Goal: Task Accomplishment & Management: Use online tool/utility

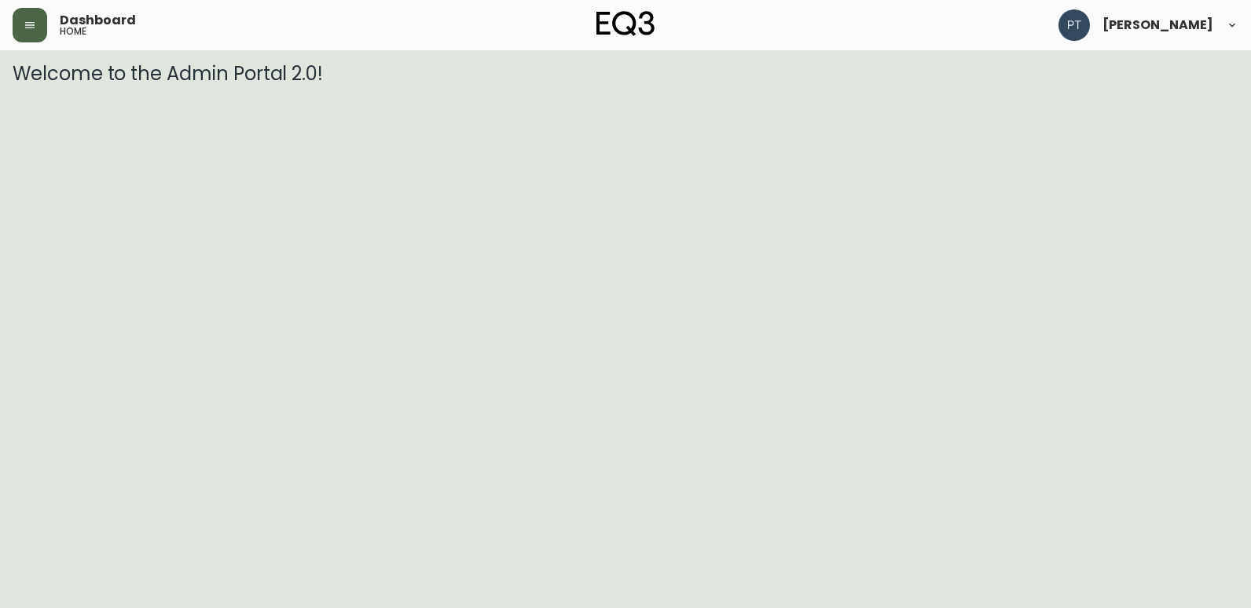
click at [28, 36] on button "button" at bounding box center [30, 25] width 35 height 35
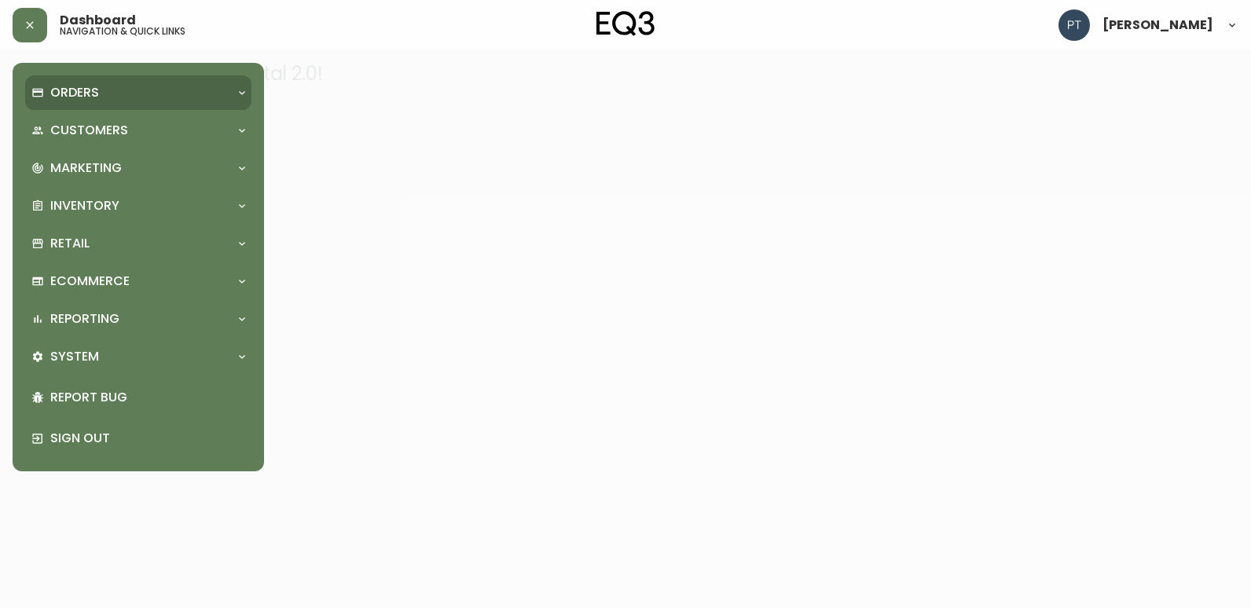
click at [53, 89] on p "Orders" at bounding box center [74, 92] width 49 height 17
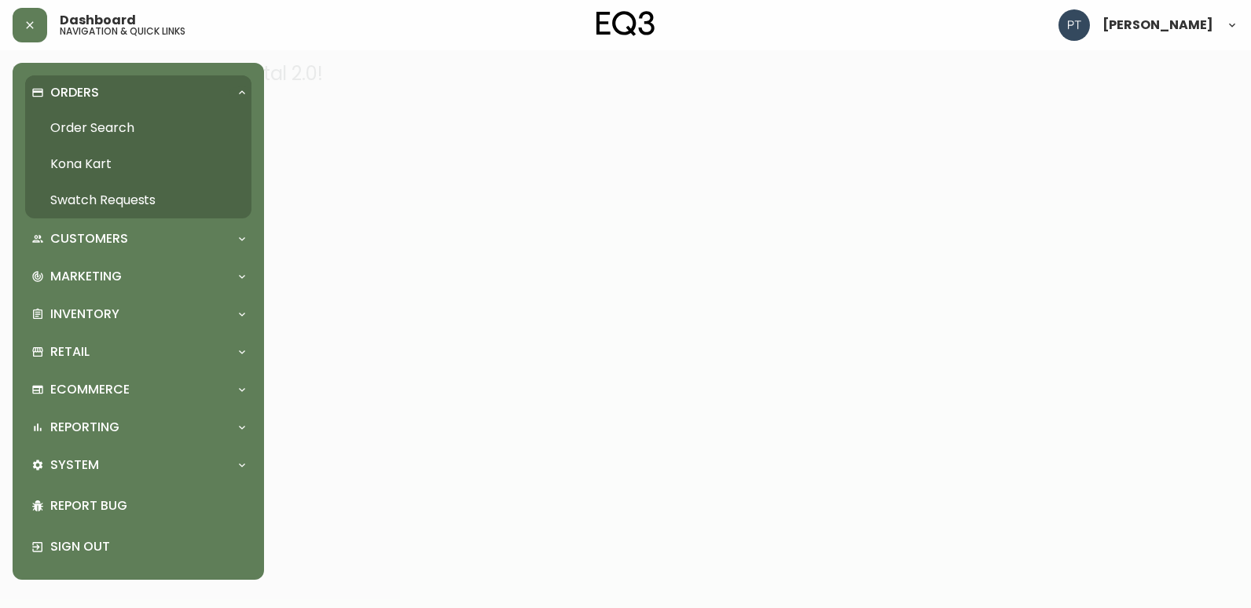
click at [104, 192] on link "Swatch Requests" at bounding box center [138, 200] width 226 height 36
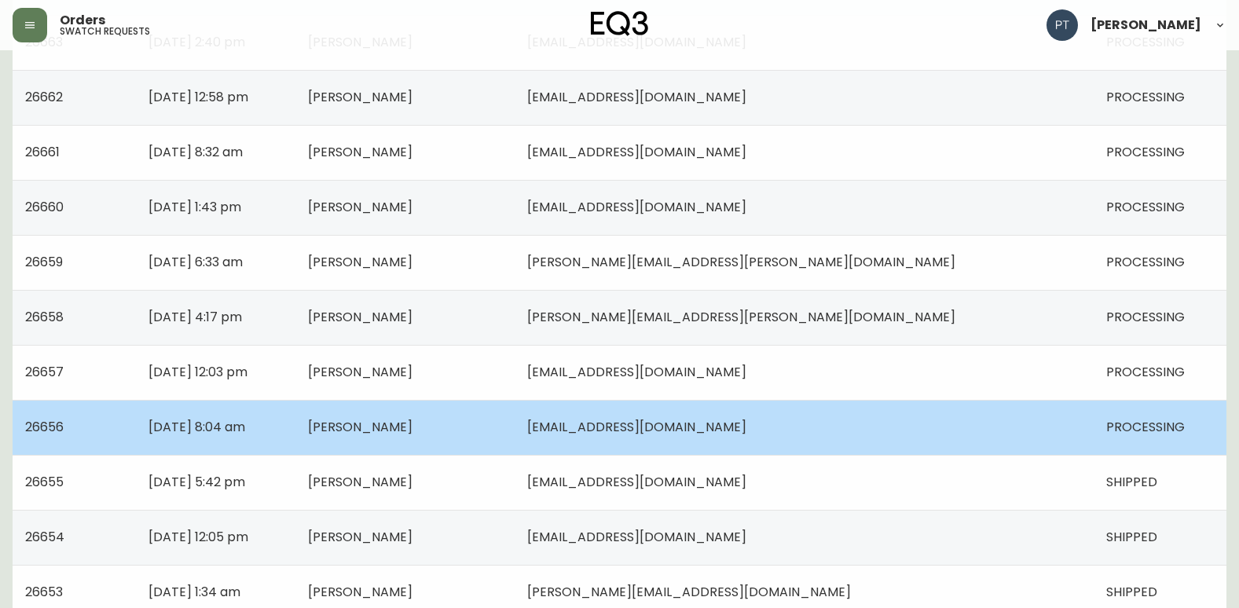
scroll to position [886, 0]
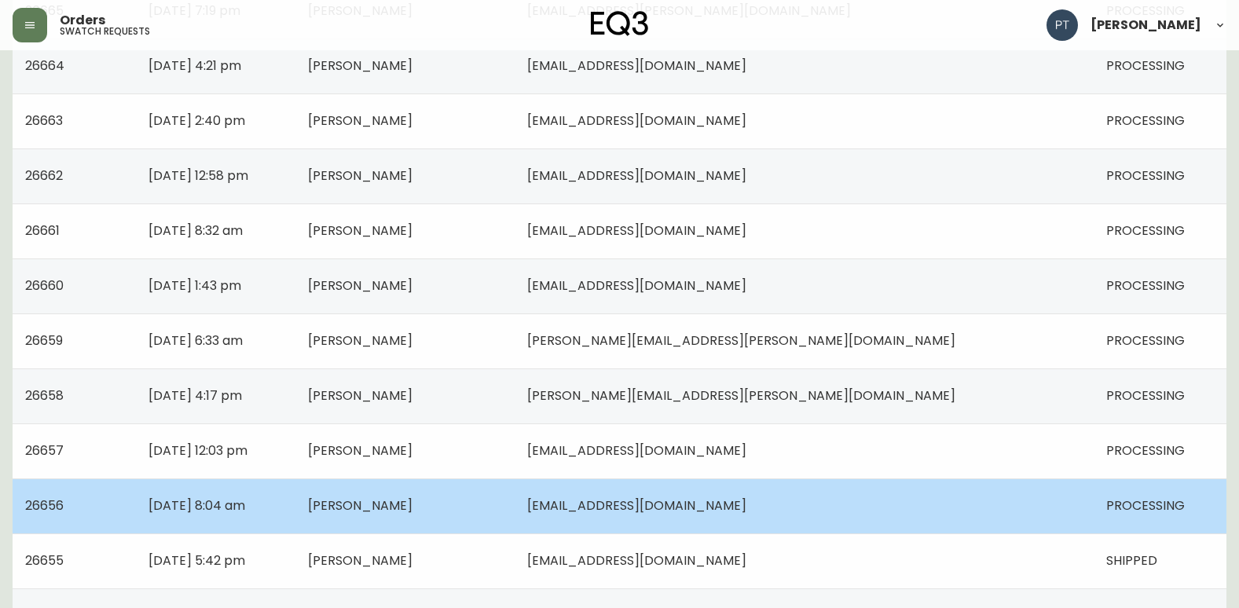
click at [515, 497] on td "[PERSON_NAME]" at bounding box center [404, 506] width 219 height 55
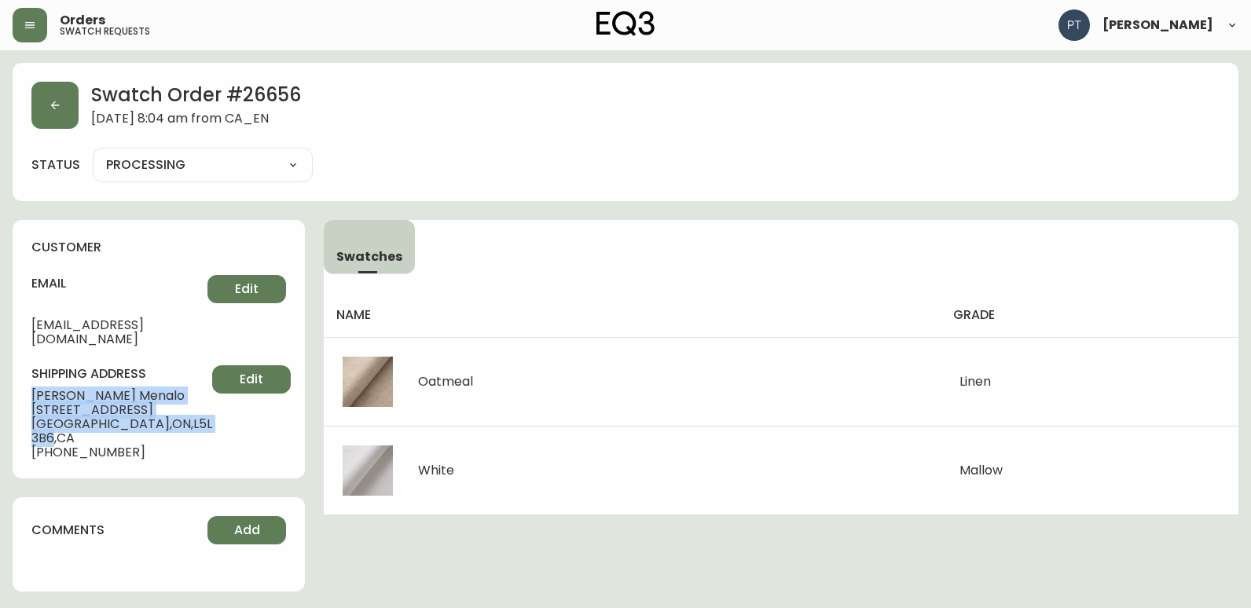
drag, startPoint x: 31, startPoint y: 380, endPoint x: 182, endPoint y: 413, distance: 153.5
click at [182, 413] on div "shipping address [PERSON_NAME] [STREET_ADDRESS] [PHONE_NUMBER] Edit" at bounding box center [158, 412] width 255 height 94
copy div "[PERSON_NAME] [STREET_ADDRESS]"
click at [51, 95] on button "button" at bounding box center [54, 105] width 47 height 47
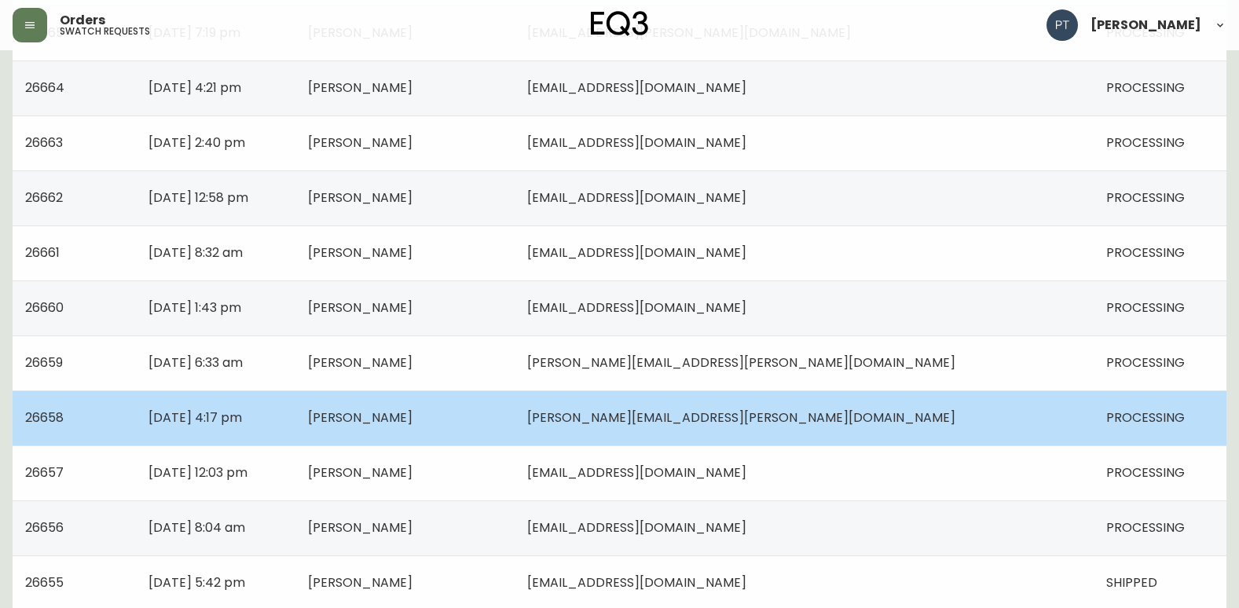
scroll to position [1021, 0]
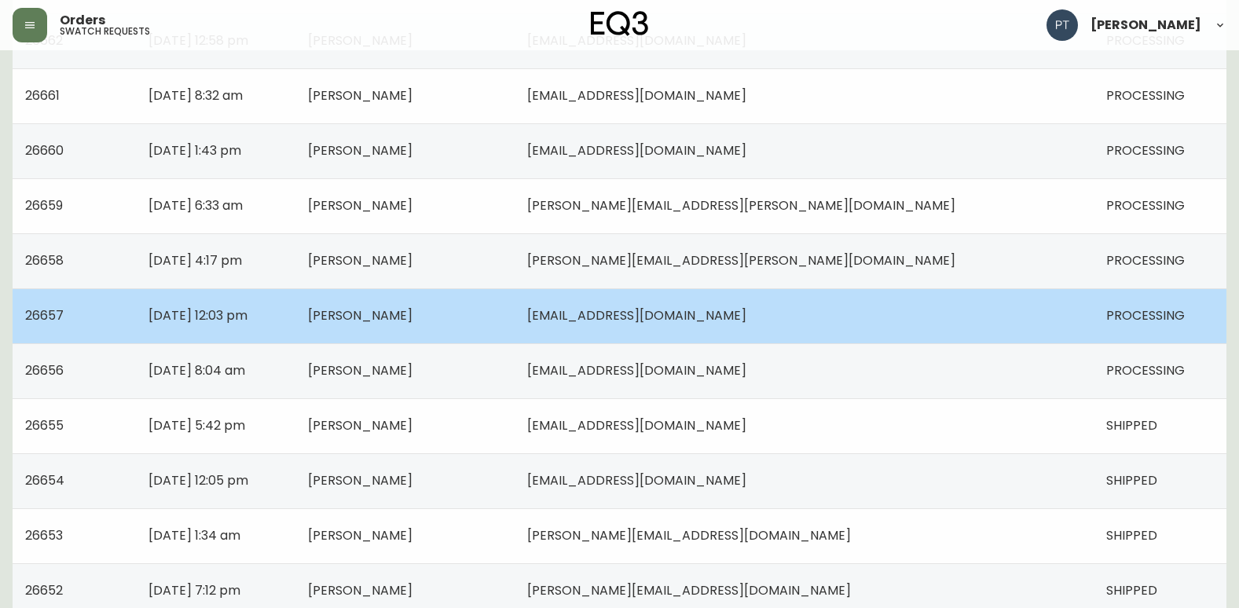
click at [515, 306] on td "[PERSON_NAME]" at bounding box center [404, 315] width 219 height 55
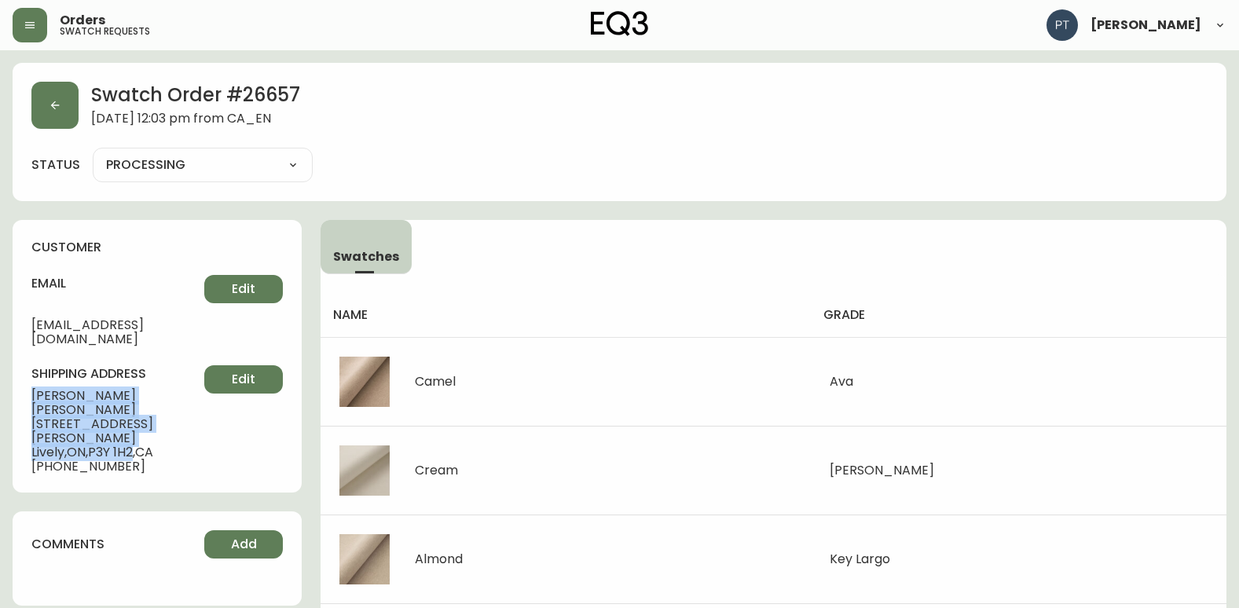
drag, startPoint x: 18, startPoint y: 377, endPoint x: 138, endPoint y: 409, distance: 124.5
click at [138, 409] on div "customer email [EMAIL_ADDRESS][DOMAIN_NAME] Edit shipping address [PERSON_NAME]…" at bounding box center [157, 356] width 289 height 273
copy div "[PERSON_NAME] [STREET_ADDRESS][PERSON_NAME]"
click at [39, 98] on button "button" at bounding box center [54, 105] width 47 height 47
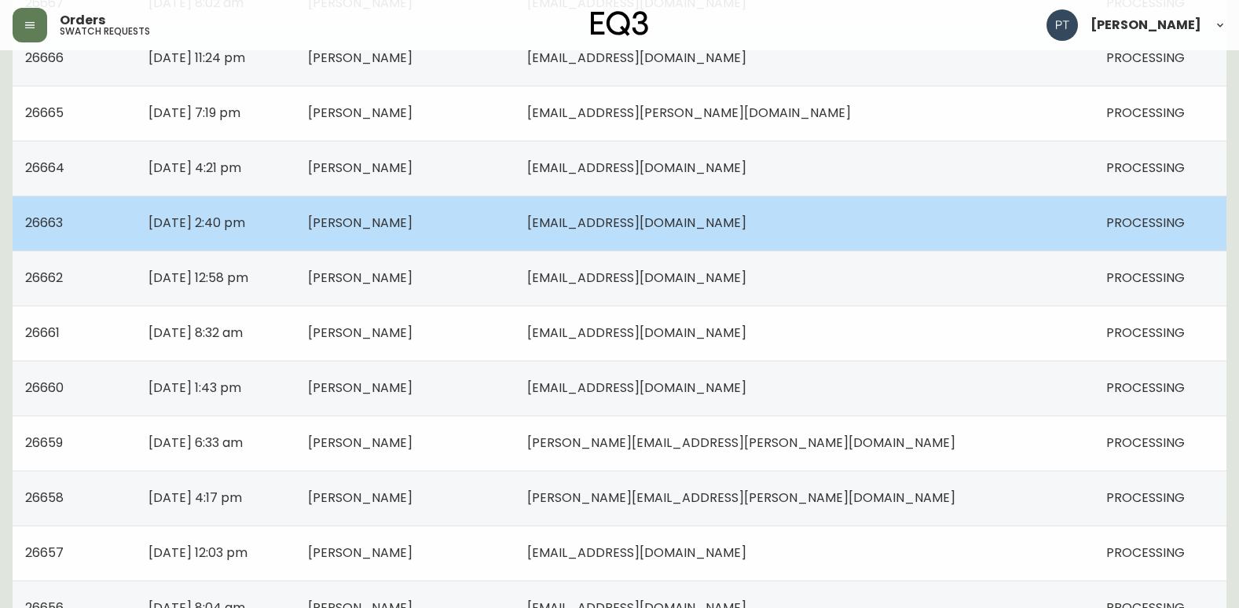
scroll to position [943, 0]
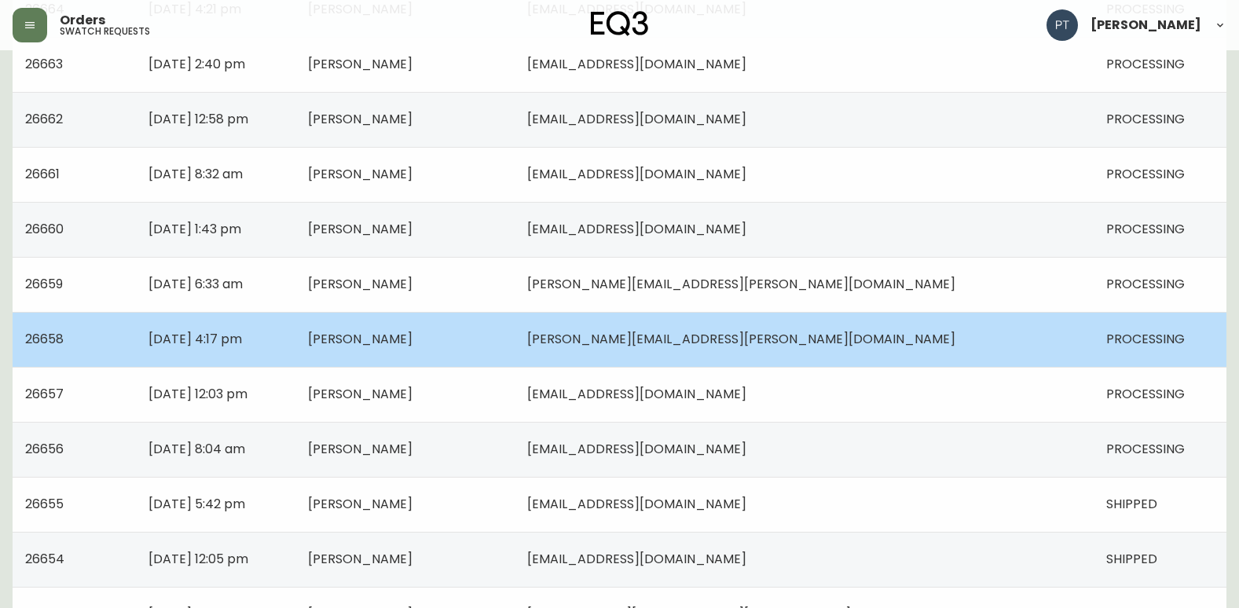
click at [515, 343] on td "[PERSON_NAME]" at bounding box center [404, 339] width 219 height 55
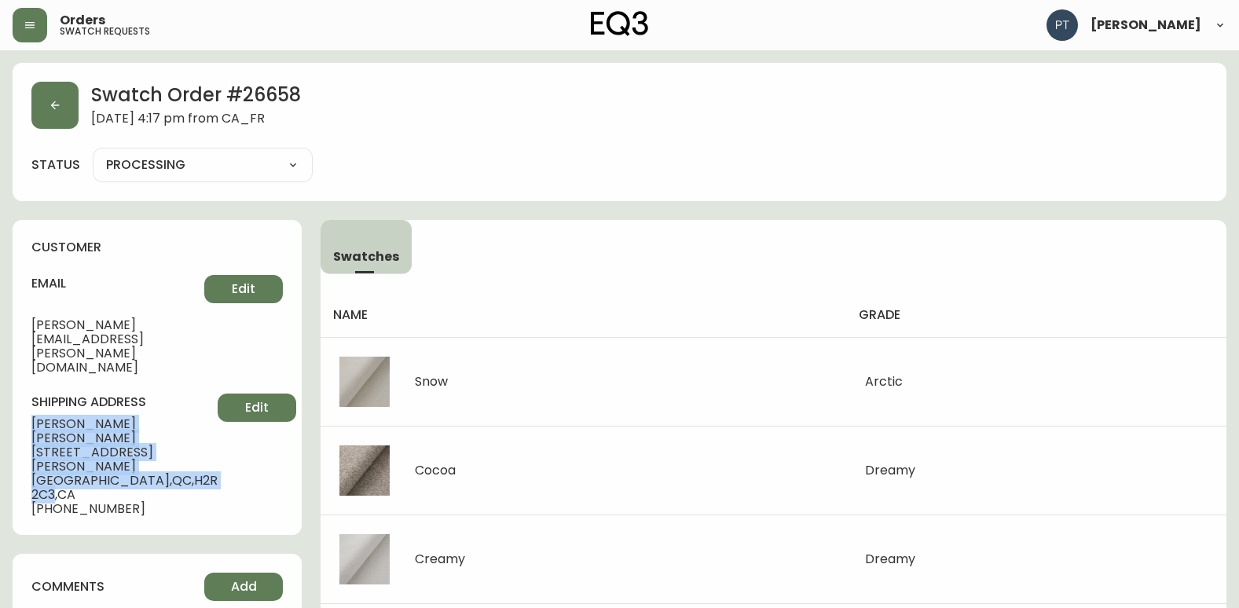
drag, startPoint x: 13, startPoint y: 380, endPoint x: 168, endPoint y: 402, distance: 156.2
click at [168, 402] on div "customer email [PERSON_NAME][EMAIL_ADDRESS][PERSON_NAME][DOMAIN_NAME] Edit ship…" at bounding box center [157, 377] width 289 height 315
copy div "[PERSON_NAME] [STREET_ADDRESS][PERSON_NAME]"
click at [44, 117] on button "button" at bounding box center [54, 105] width 47 height 47
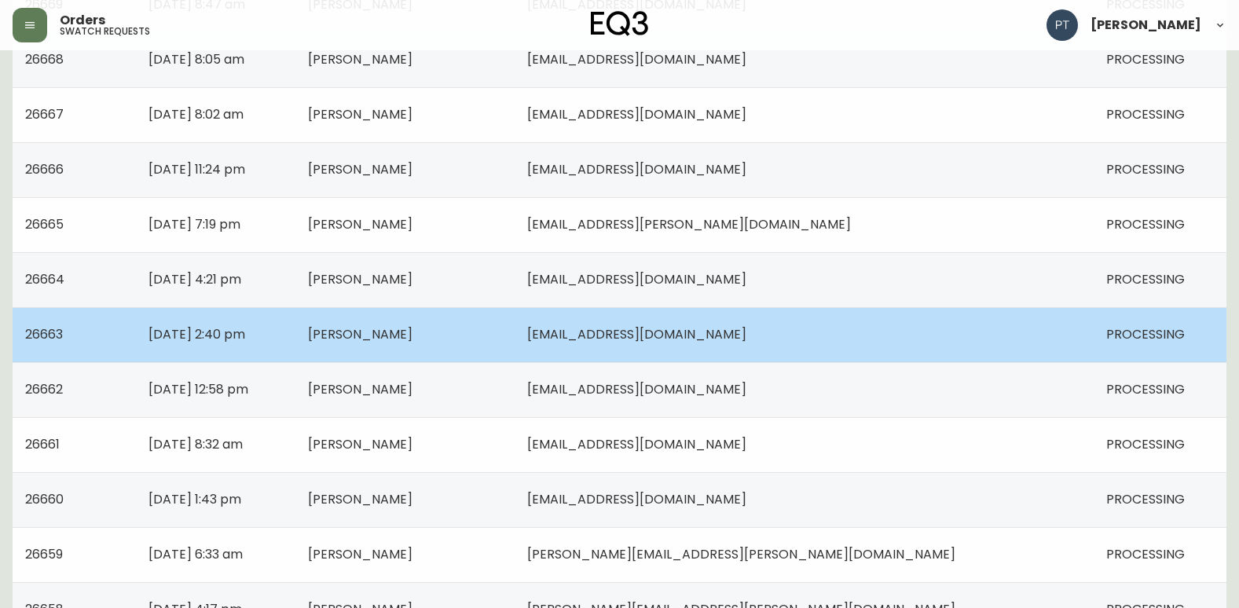
scroll to position [786, 0]
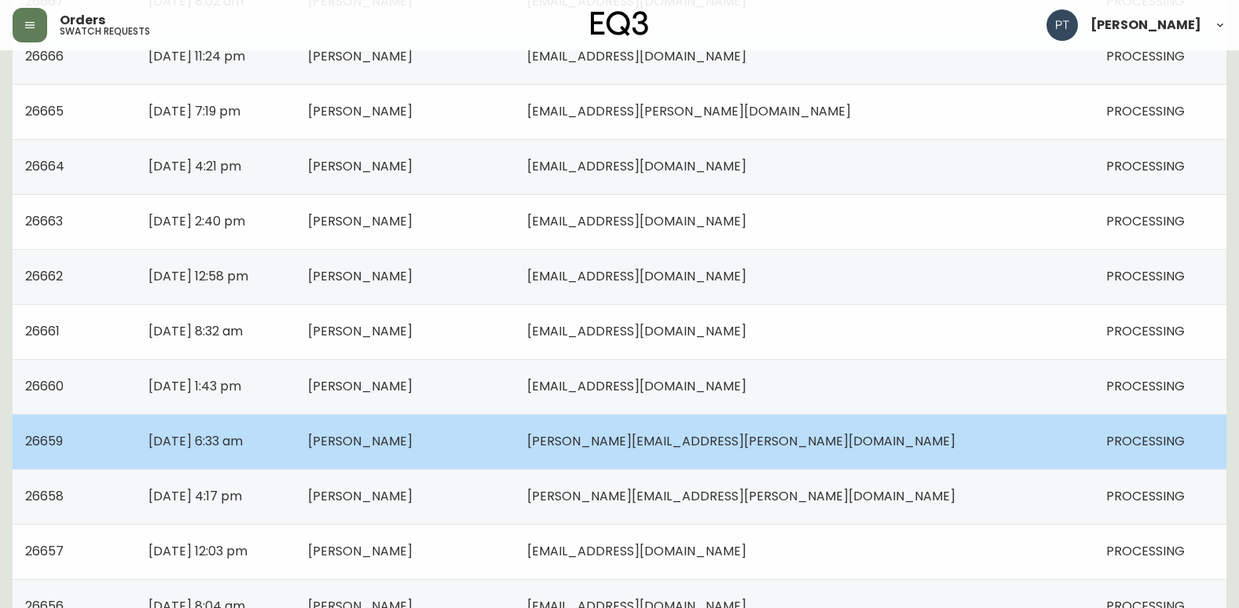
click at [484, 431] on td "[PERSON_NAME]" at bounding box center [404, 441] width 219 height 55
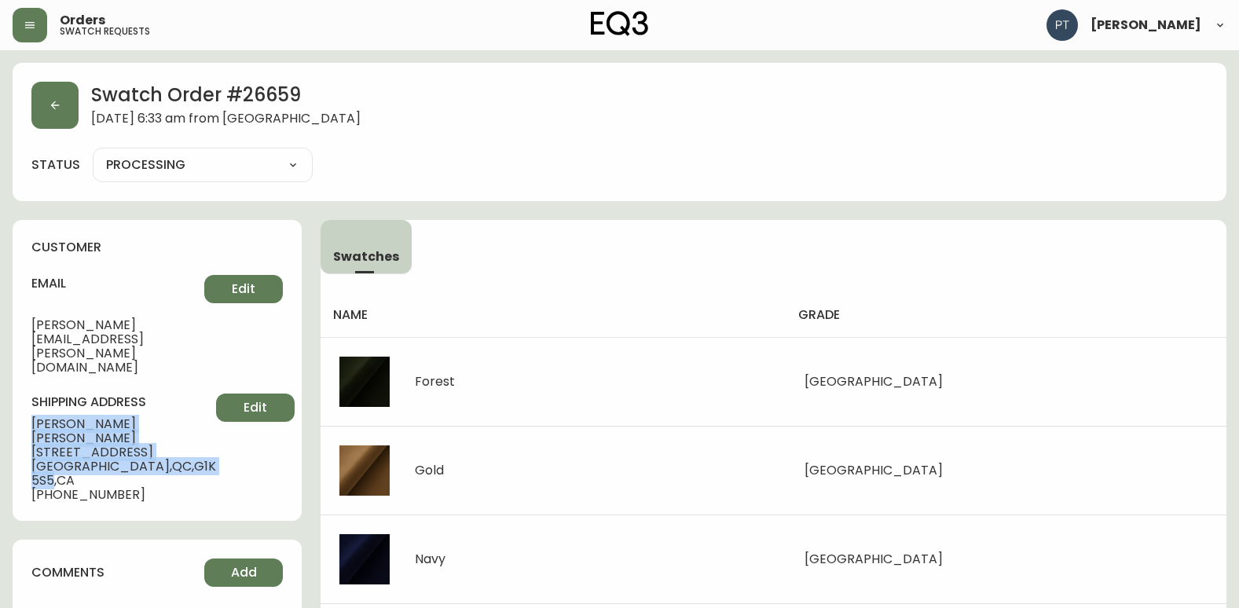
drag, startPoint x: 24, startPoint y: 378, endPoint x: 156, endPoint y: 413, distance: 137.2
click at [156, 413] on div "customer email [PERSON_NAME][EMAIL_ADDRESS][PERSON_NAME][DOMAIN_NAME] Edit ship…" at bounding box center [157, 370] width 289 height 301
copy div "[PERSON_NAME] [STREET_ADDRESS]"
click at [51, 103] on icon "button" at bounding box center [55, 105] width 13 height 13
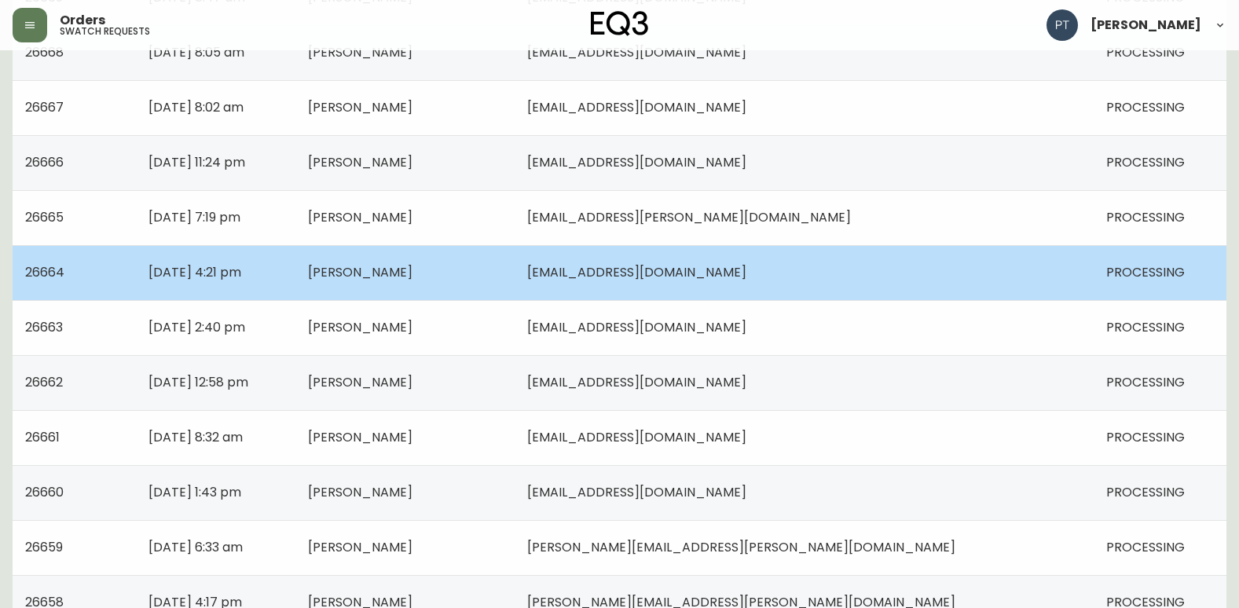
scroll to position [707, 0]
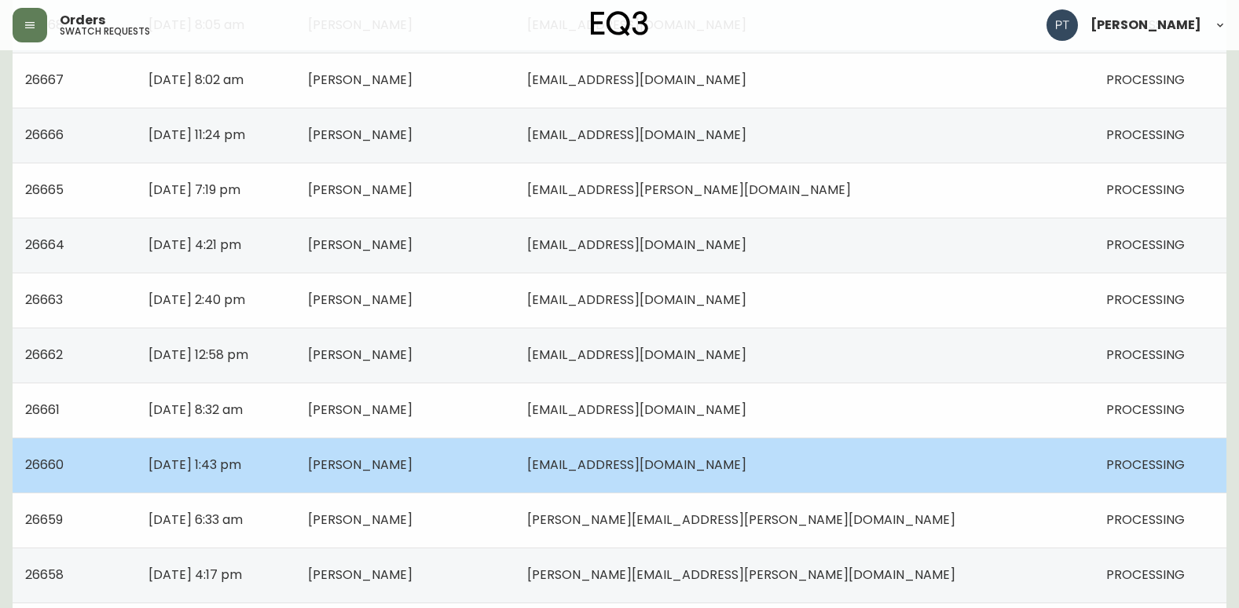
click at [443, 482] on td "[PERSON_NAME]" at bounding box center [404, 465] width 219 height 55
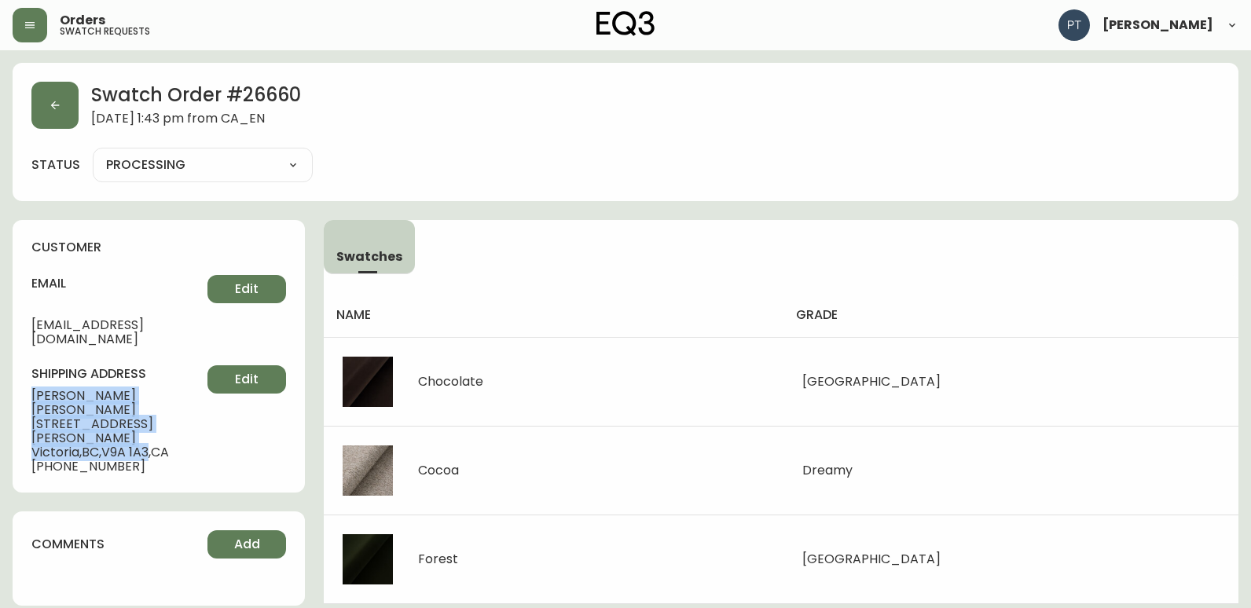
drag, startPoint x: 28, startPoint y: 375, endPoint x: 154, endPoint y: 405, distance: 129.2
click at [154, 405] on div "customer email [EMAIL_ADDRESS][DOMAIN_NAME] Edit shipping address [PERSON_NAME]…" at bounding box center [159, 356] width 292 height 273
copy div "[PERSON_NAME] [STREET_ADDRESS][PERSON_NAME][PERSON_NAME]"
click at [57, 103] on icon "button" at bounding box center [55, 105] width 13 height 13
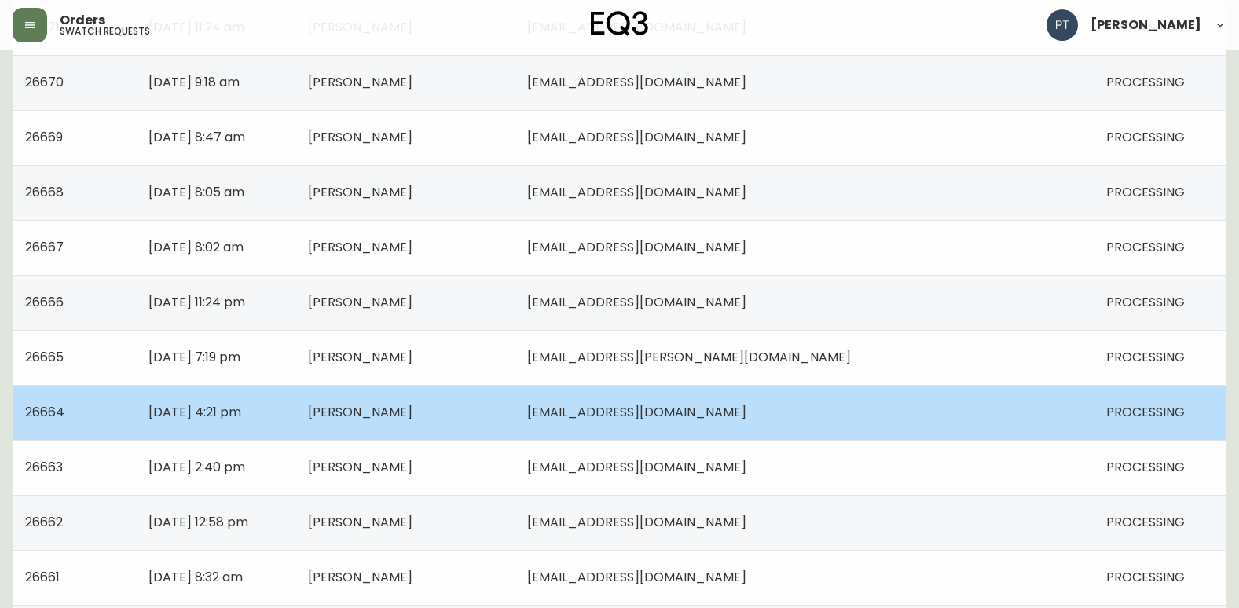
scroll to position [629, 0]
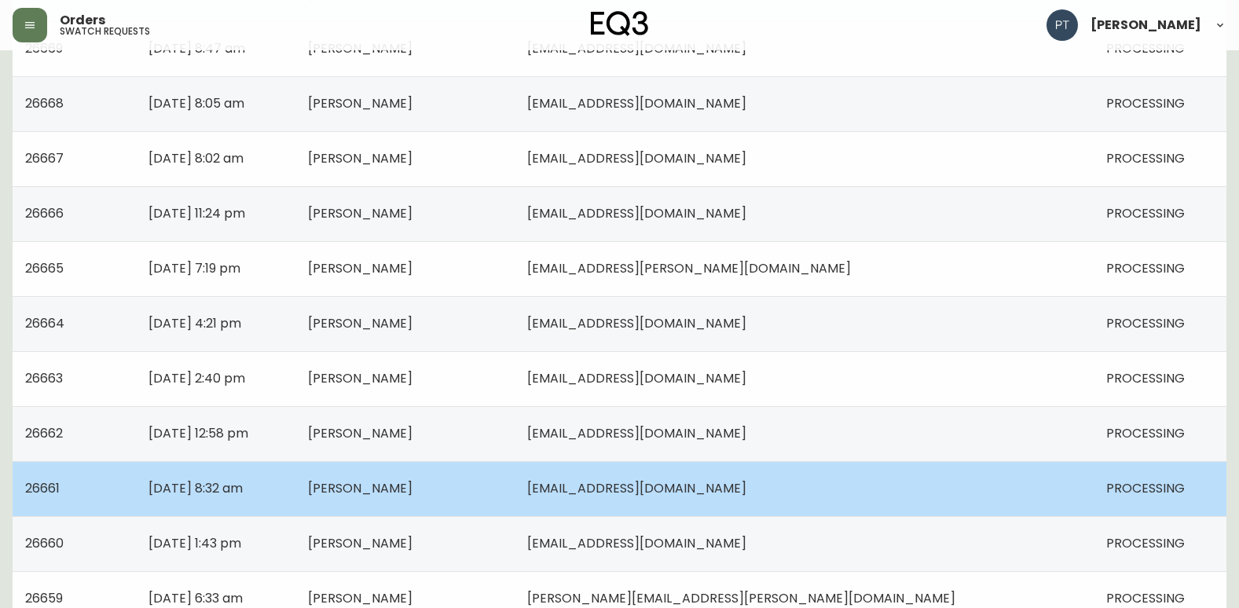
click at [413, 493] on span "[PERSON_NAME]" at bounding box center [360, 488] width 105 height 18
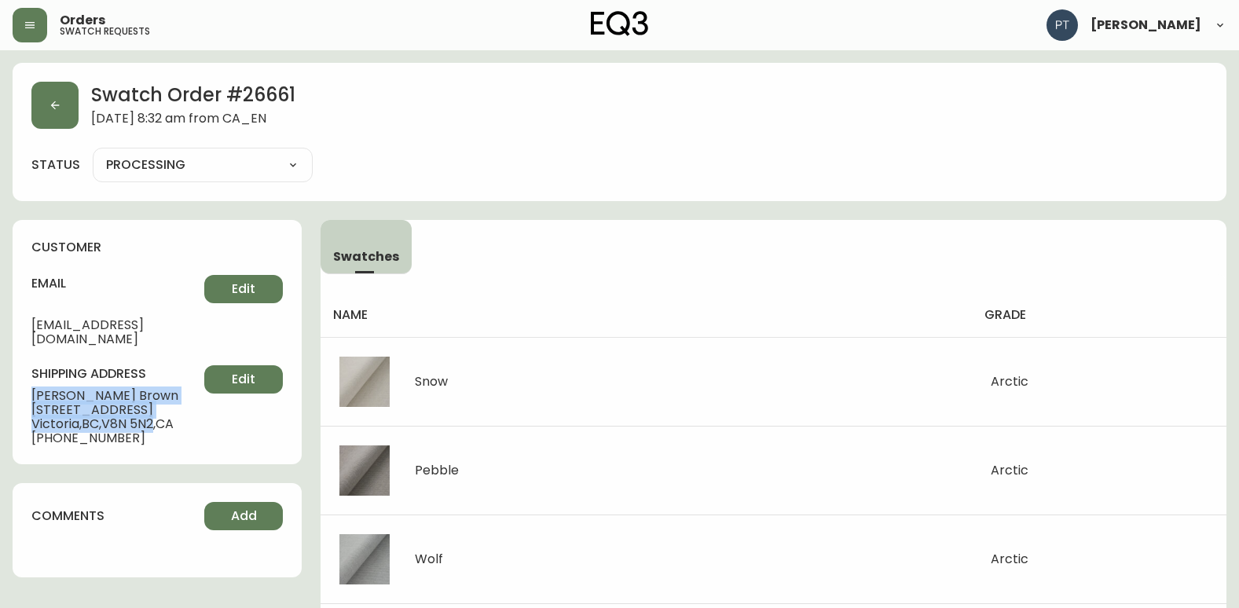
drag, startPoint x: 18, startPoint y: 382, endPoint x: 160, endPoint y: 411, distance: 144.4
click at [160, 411] on div "customer email [EMAIL_ADDRESS][DOMAIN_NAME] Edit shipping address [PERSON_NAME]…" at bounding box center [157, 342] width 289 height 244
copy div "[PERSON_NAME] [STREET_ADDRESS]"
click at [52, 105] on icon "button" at bounding box center [55, 105] width 9 height 9
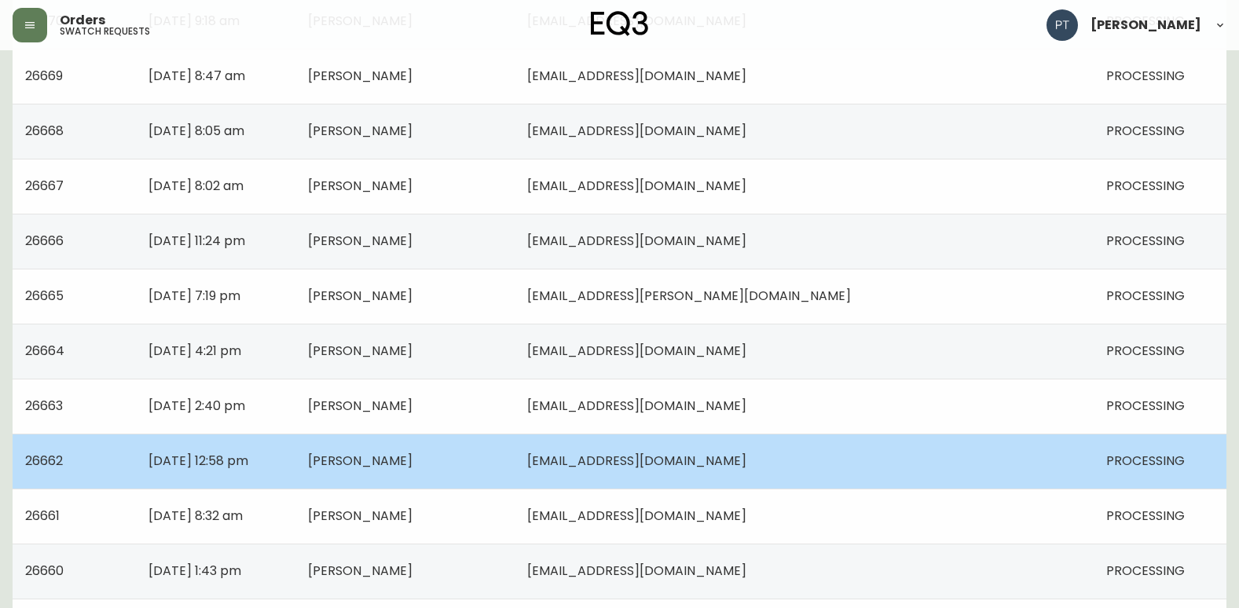
scroll to position [629, 0]
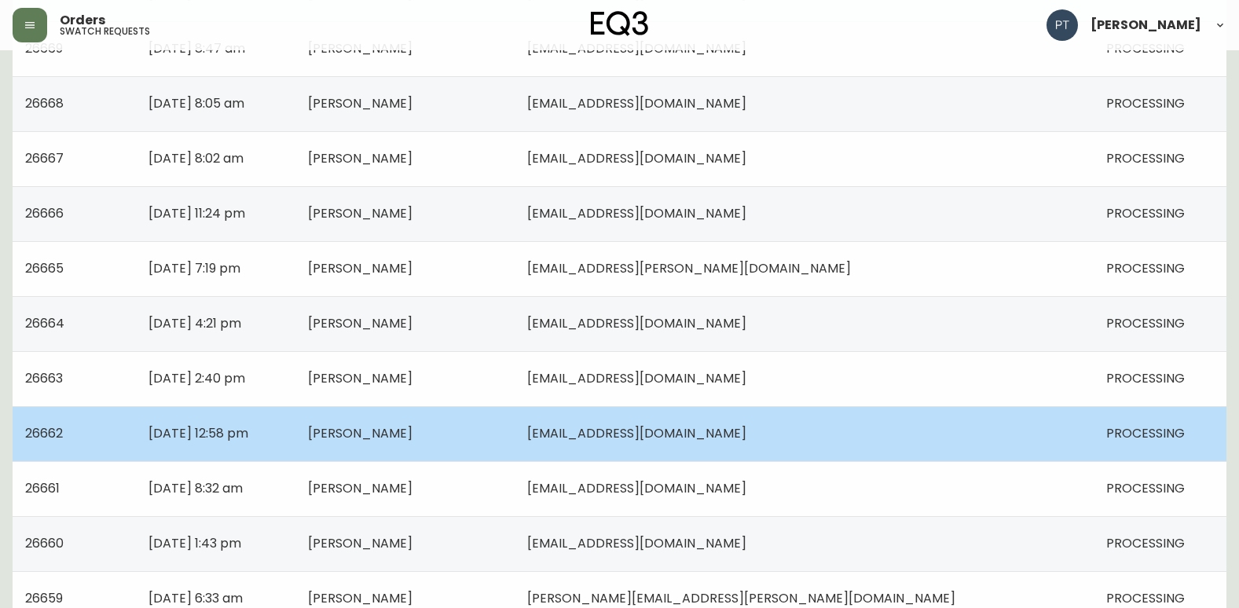
click at [413, 439] on span "[PERSON_NAME]" at bounding box center [360, 433] width 105 height 18
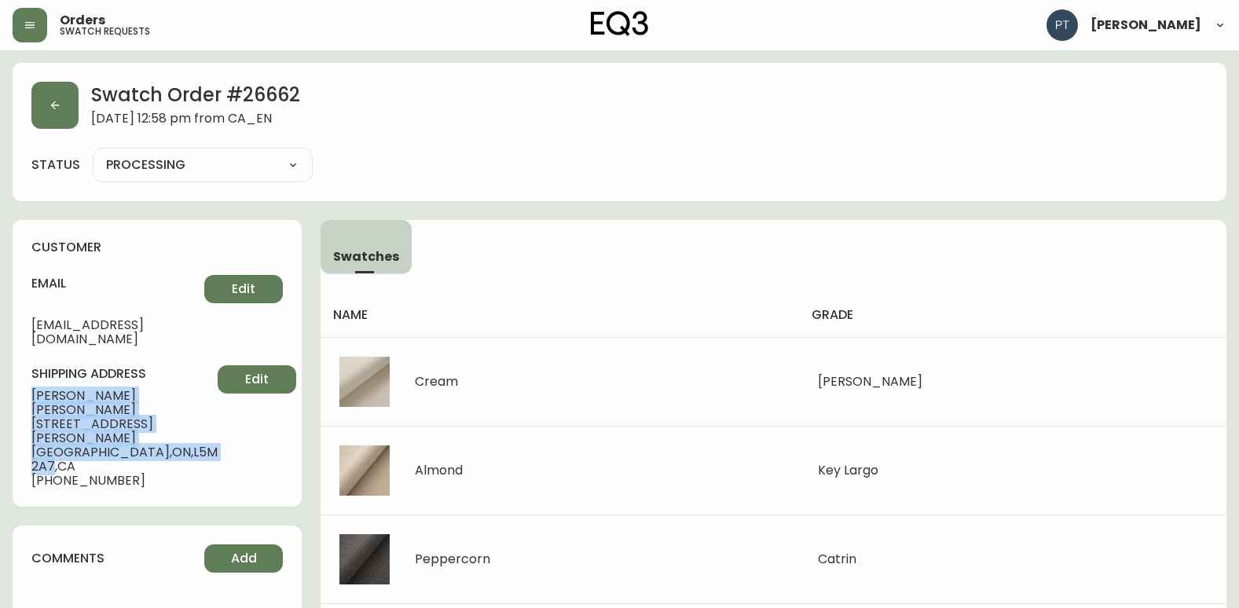
drag, startPoint x: 27, startPoint y: 375, endPoint x: 186, endPoint y: 420, distance: 165.7
click at [186, 420] on div "customer email [PERSON_NAME][EMAIL_ADDRESS][DOMAIN_NAME] Edit shipping address …" at bounding box center [157, 363] width 289 height 287
copy div "[PERSON_NAME] [STREET_ADDRESS][PERSON_NAME]"
click at [57, 102] on icon "button" at bounding box center [55, 105] width 13 height 13
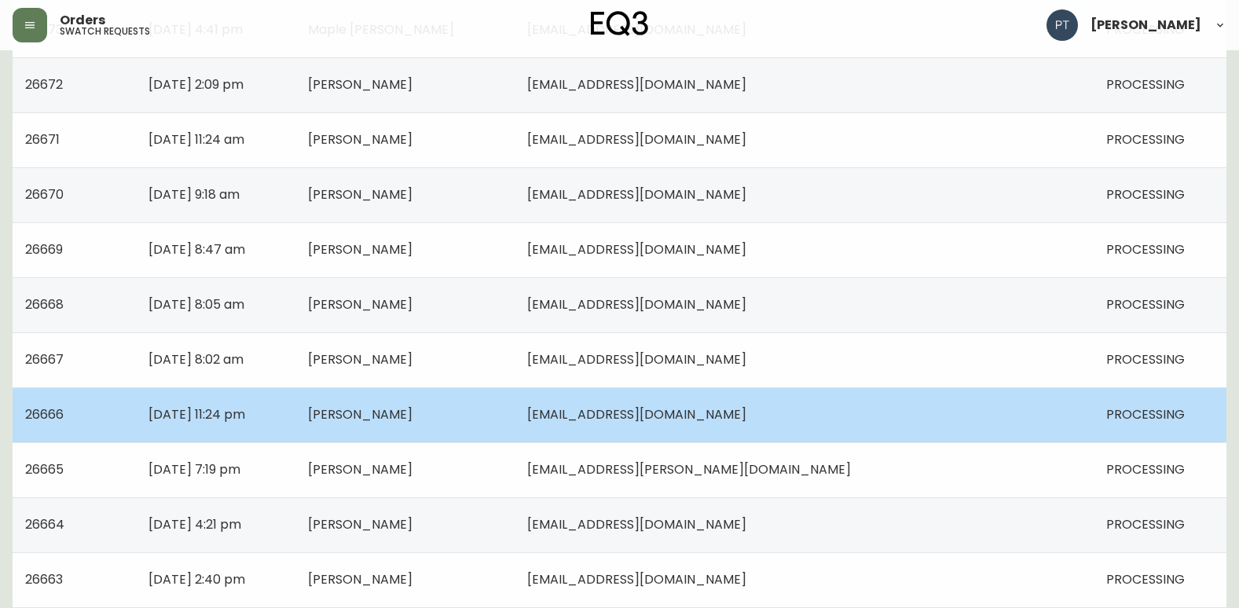
scroll to position [550, 0]
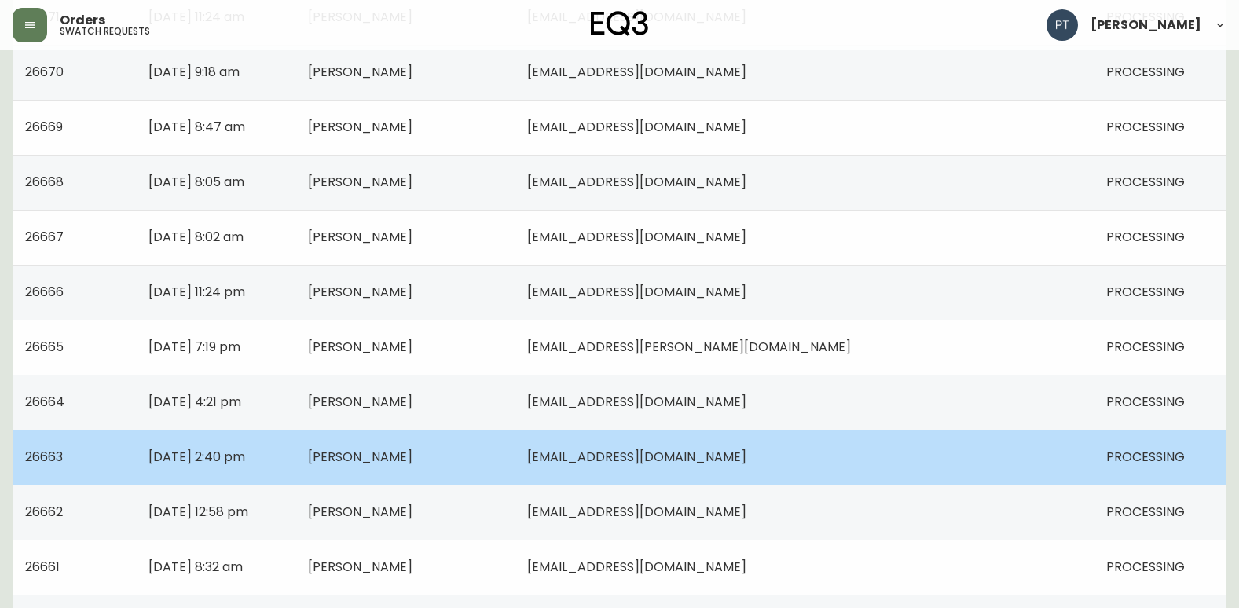
click at [515, 460] on td "[PERSON_NAME]" at bounding box center [404, 457] width 219 height 55
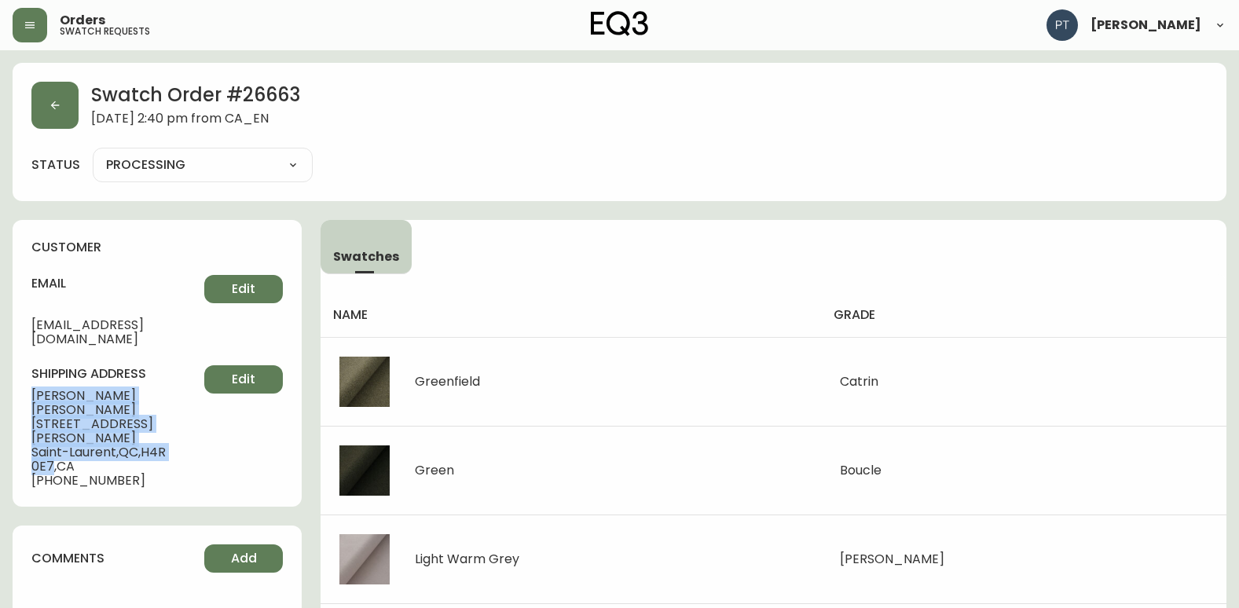
drag, startPoint x: 28, startPoint y: 383, endPoint x: 194, endPoint y: 405, distance: 167.4
click at [194, 405] on div "customer email [EMAIL_ADDRESS][DOMAIN_NAME] Edit shipping address [PERSON_NAME]…" at bounding box center [157, 363] width 289 height 287
copy div "[PERSON_NAME] [STREET_ADDRESS][PERSON_NAME]"
click at [61, 97] on button "button" at bounding box center [54, 105] width 47 height 47
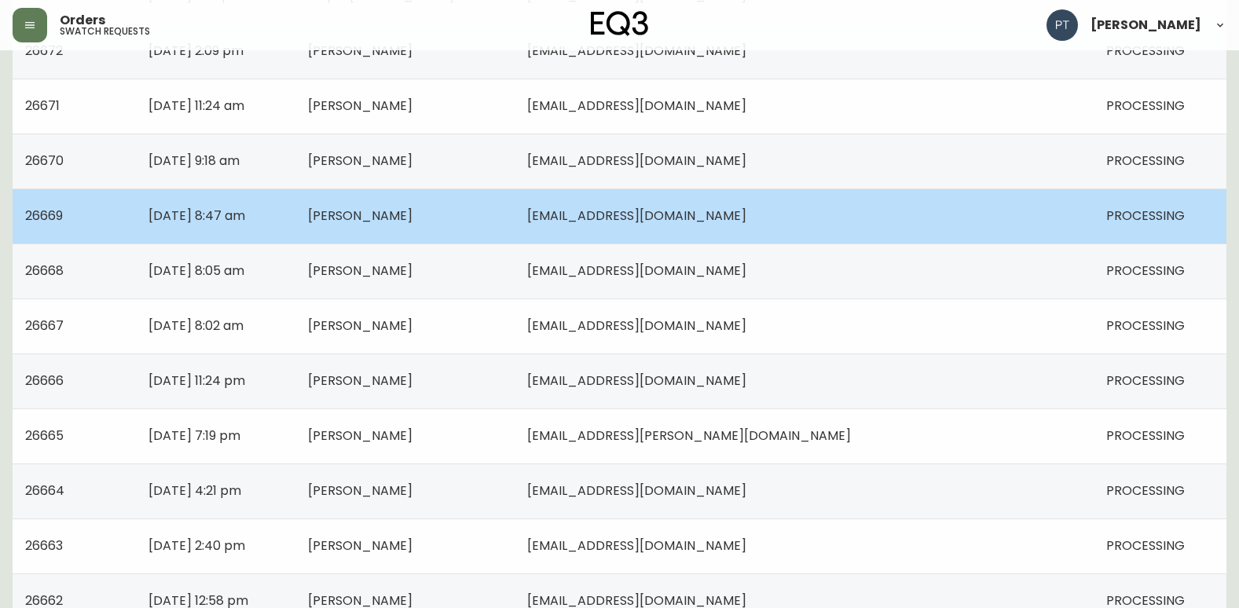
scroll to position [550, 0]
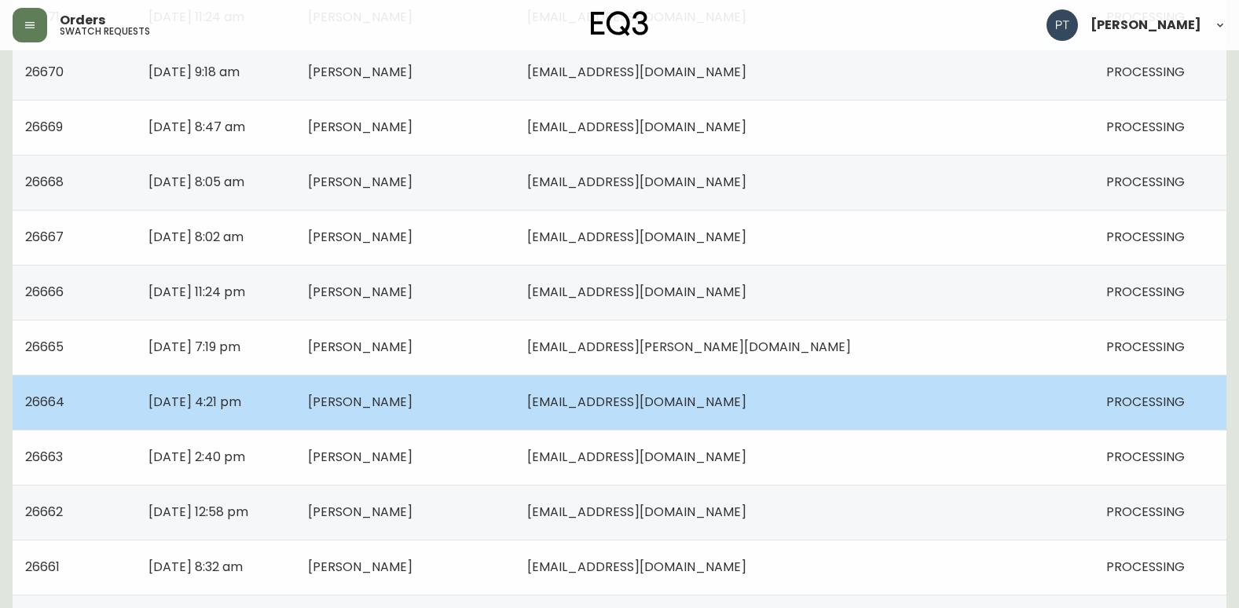
click at [515, 403] on td "[PERSON_NAME]" at bounding box center [404, 402] width 219 height 55
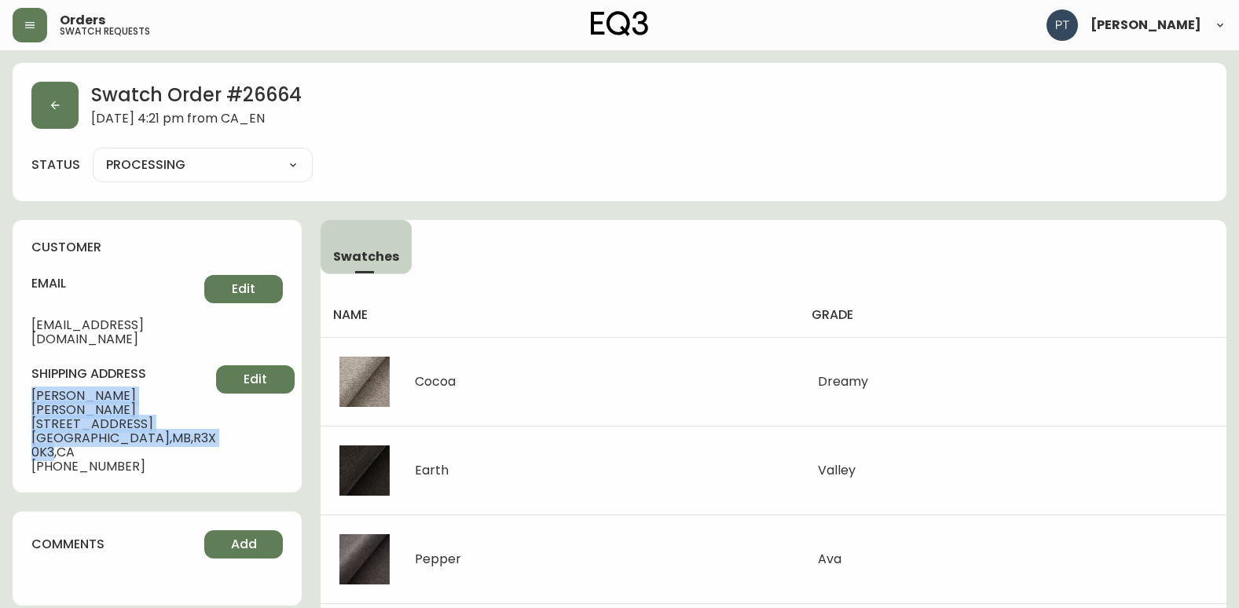
drag, startPoint x: 31, startPoint y: 379, endPoint x: 167, endPoint y: 406, distance: 137.9
click at [167, 406] on div "customer email [EMAIL_ADDRESS][DOMAIN_NAME] Edit shipping address [PERSON_NAME]…" at bounding box center [157, 356] width 289 height 273
copy div "[PERSON_NAME] [STREET_ADDRESS]"
click at [73, 102] on button "button" at bounding box center [54, 105] width 47 height 47
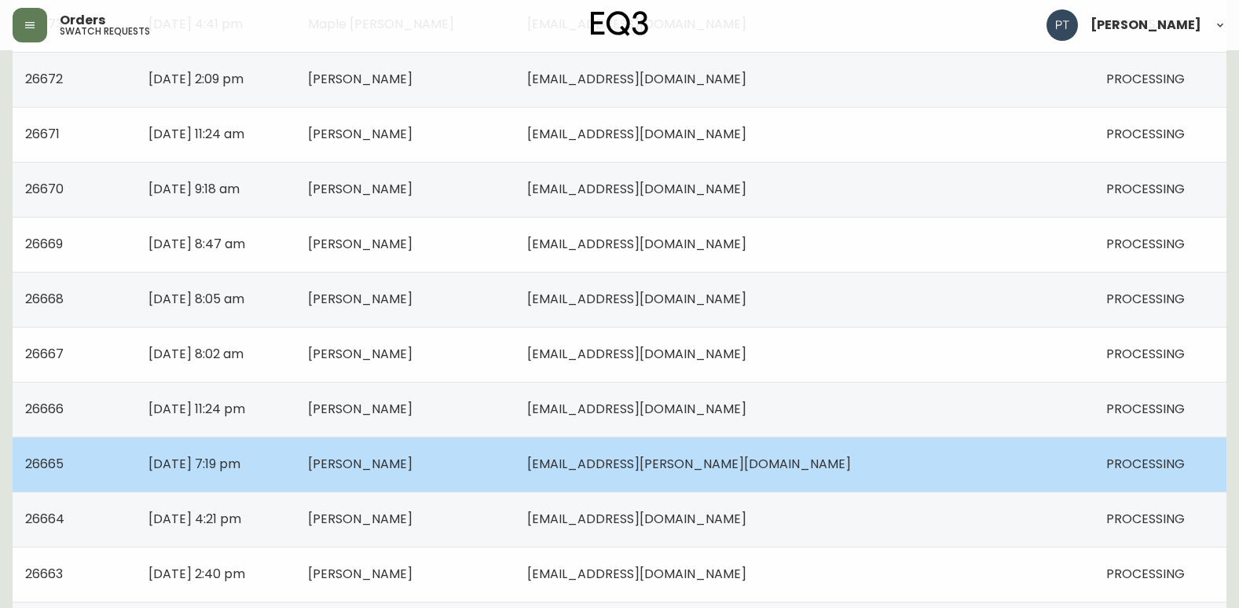
scroll to position [471, 0]
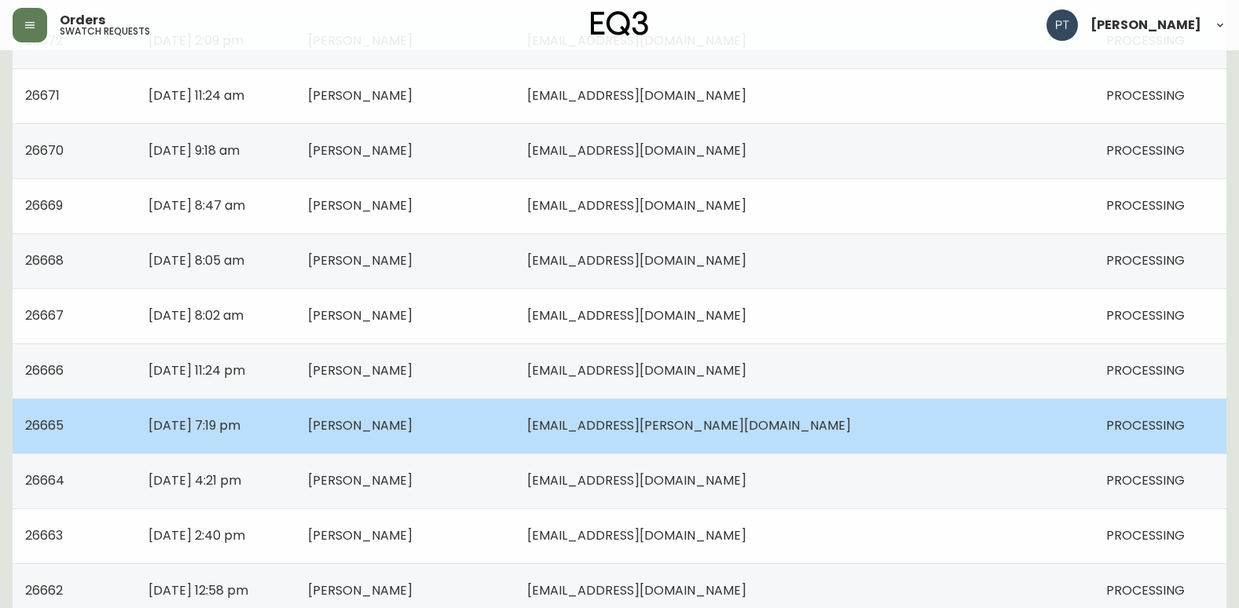
click at [295, 418] on td "[DATE] 7:19 pm" at bounding box center [216, 425] width 160 height 55
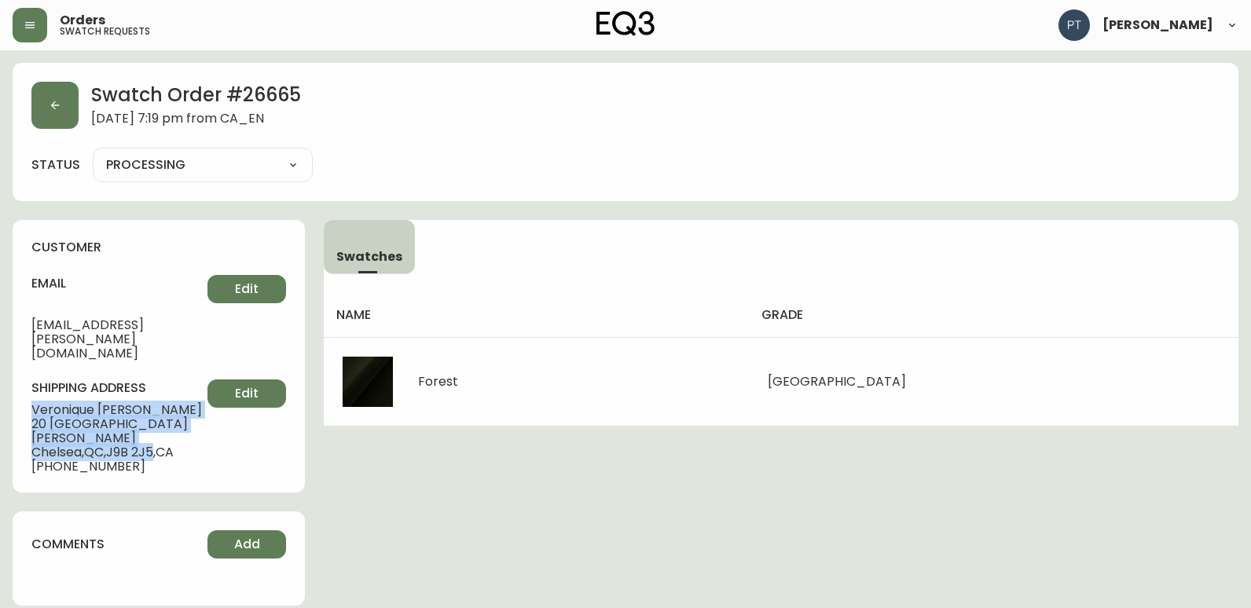
drag, startPoint x: 27, startPoint y: 376, endPoint x: 161, endPoint y: 405, distance: 137.5
click at [161, 405] on div "customer email [EMAIL_ADDRESS][PERSON_NAME][DOMAIN_NAME] Edit shipping address …" at bounding box center [159, 356] width 292 height 273
copy div "[PERSON_NAME] [STREET_ADDRESS][PERSON_NAME]"
click at [50, 103] on icon "button" at bounding box center [55, 105] width 13 height 13
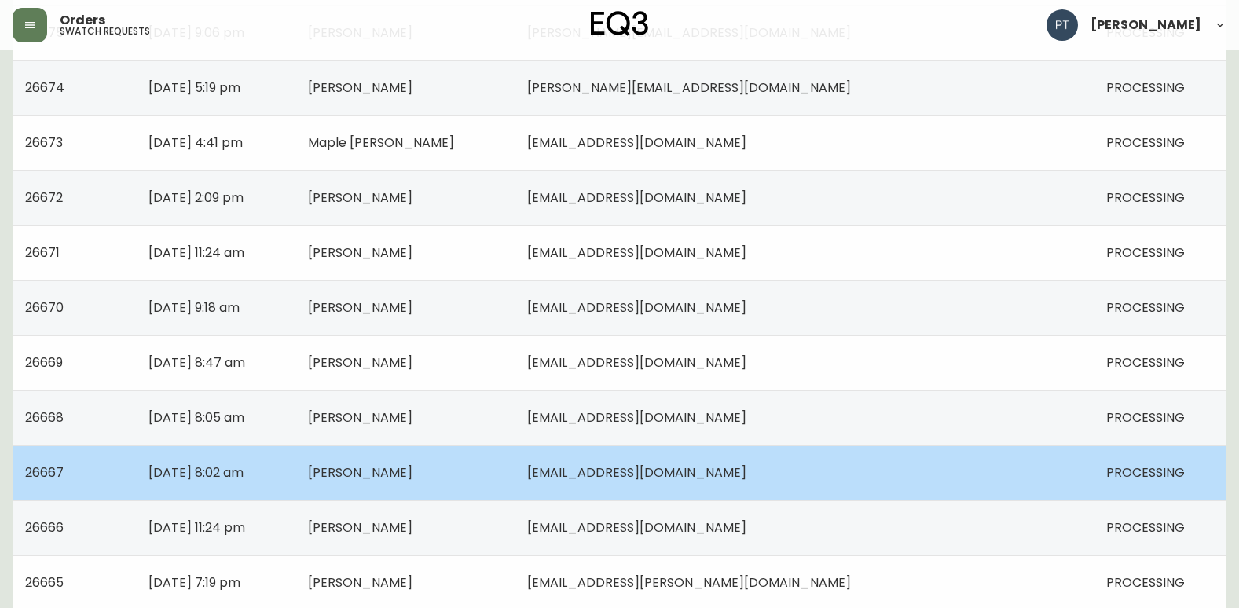
scroll to position [393, 0]
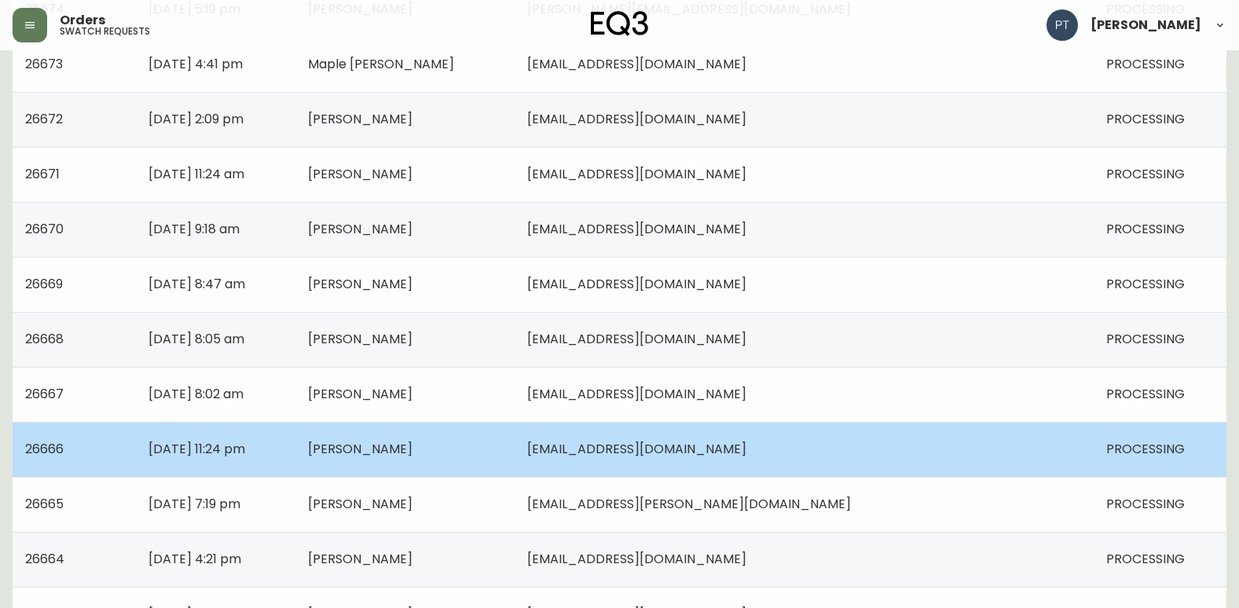
click at [515, 467] on td "[PERSON_NAME]" at bounding box center [404, 449] width 219 height 55
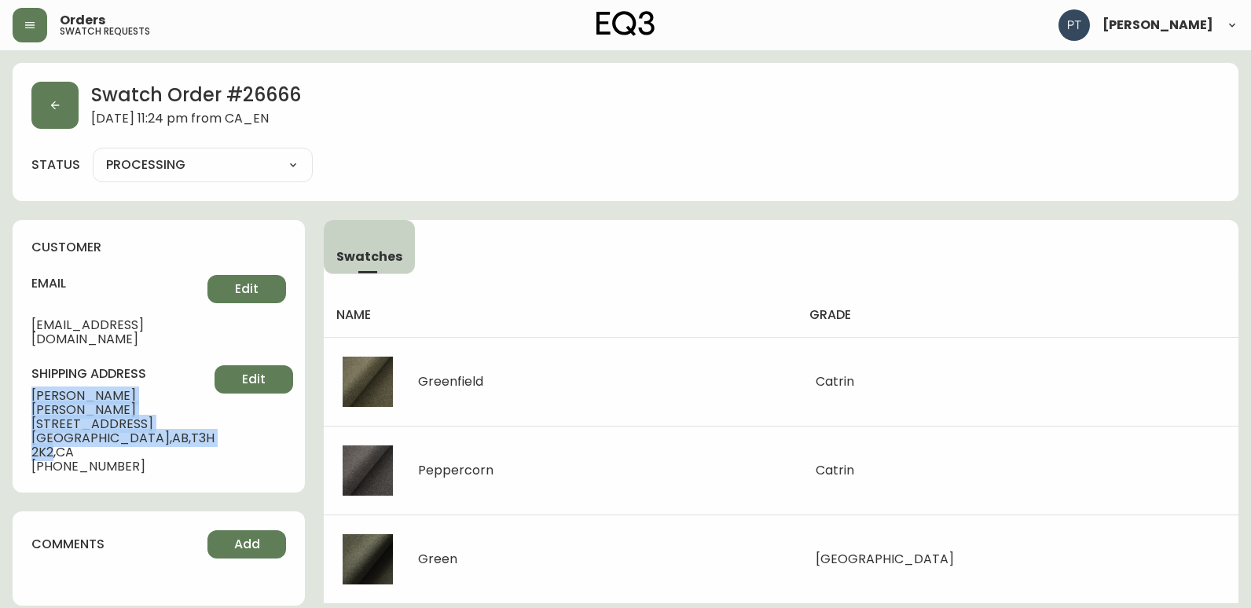
drag, startPoint x: 25, startPoint y: 380, endPoint x: 156, endPoint y: 427, distance: 139.0
click at [156, 427] on div "customer email [EMAIL_ADDRESS][DOMAIN_NAME] Edit shipping address [PERSON_NAME]…" at bounding box center [159, 356] width 292 height 273
click at [47, 107] on button "button" at bounding box center [54, 105] width 47 height 47
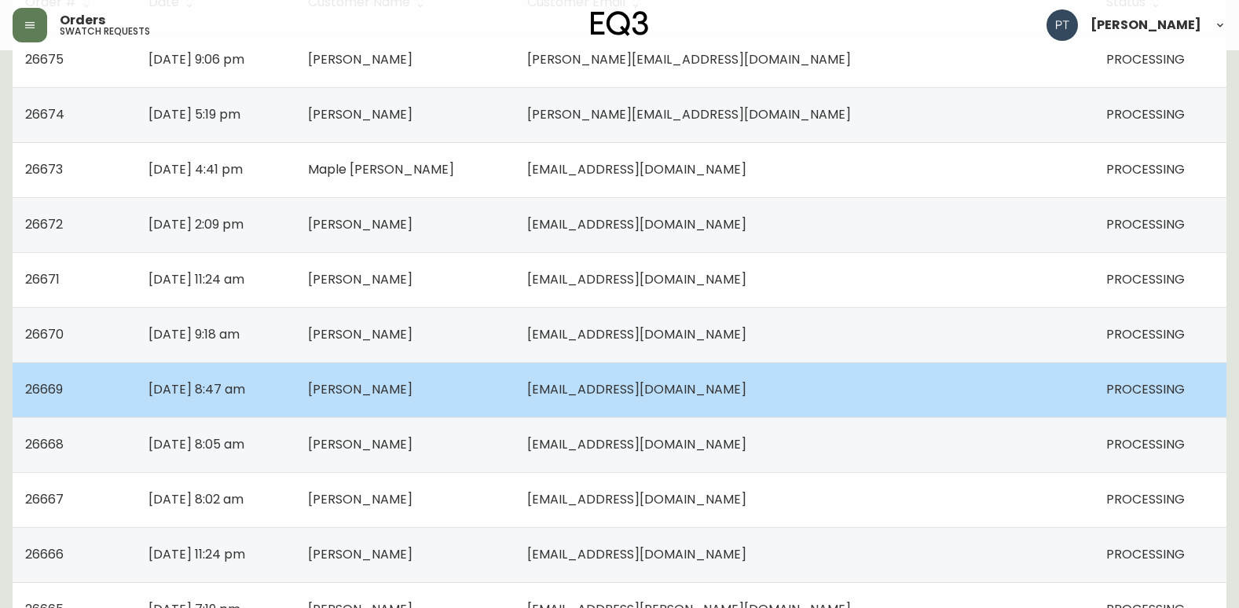
scroll to position [314, 0]
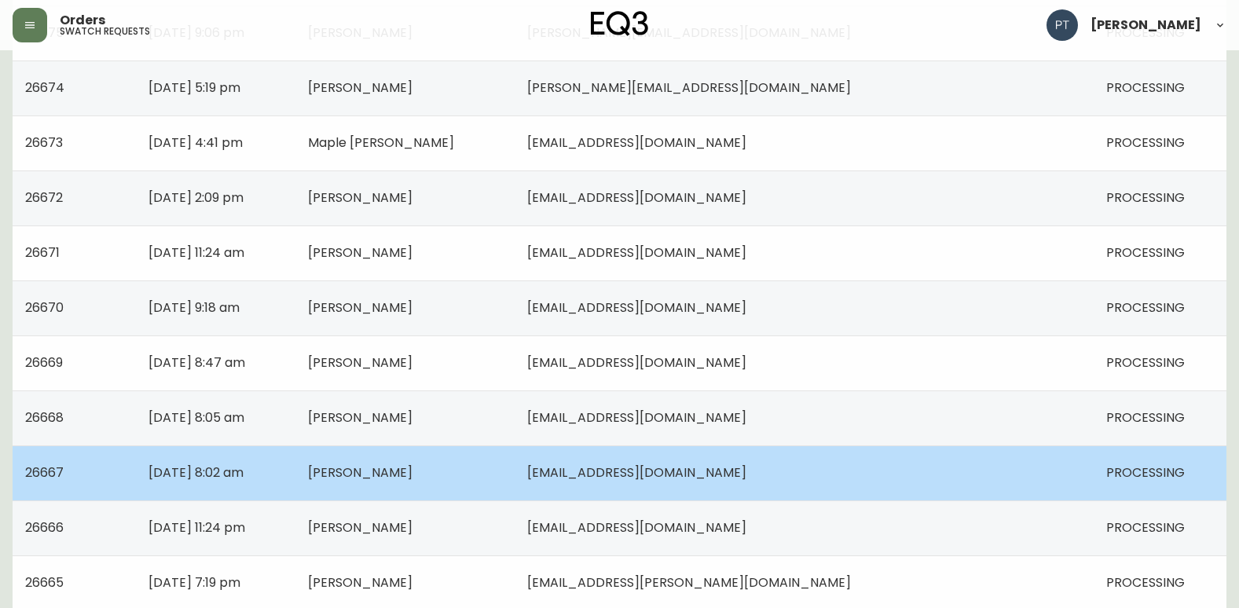
click at [413, 466] on span "[PERSON_NAME]" at bounding box center [360, 473] width 105 height 18
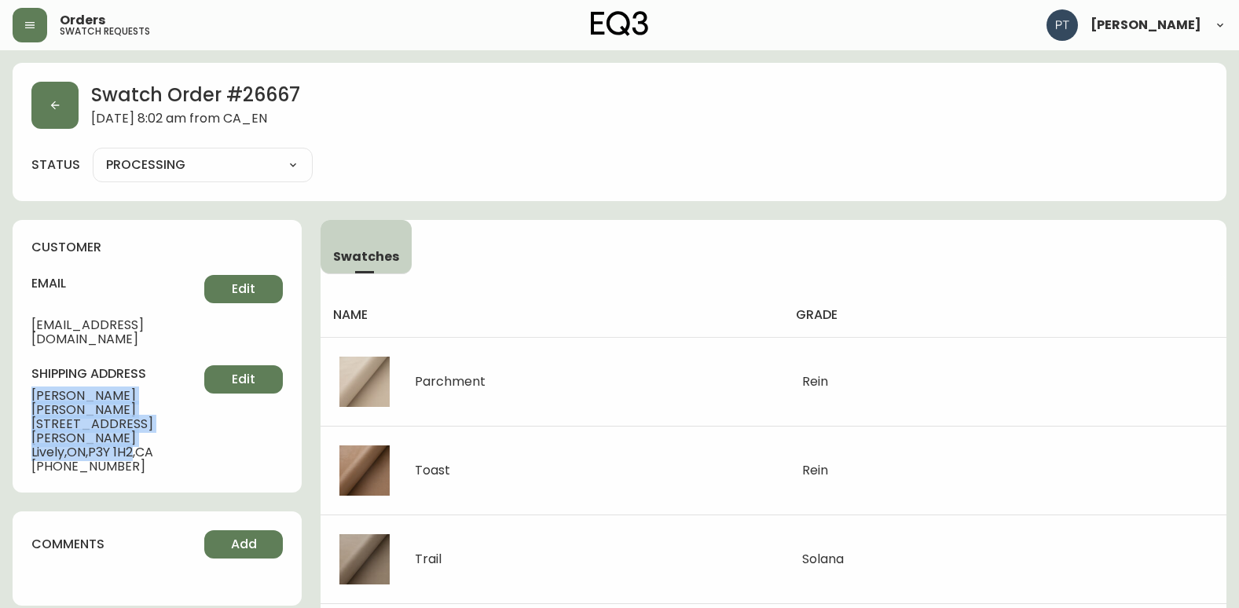
drag, startPoint x: 28, startPoint y: 379, endPoint x: 138, endPoint y: 407, distance: 112.8
click at [138, 407] on div "customer email [EMAIL_ADDRESS][DOMAIN_NAME] Edit shipping address [PERSON_NAME]…" at bounding box center [157, 356] width 289 height 273
click at [56, 104] on icon "button" at bounding box center [55, 105] width 13 height 13
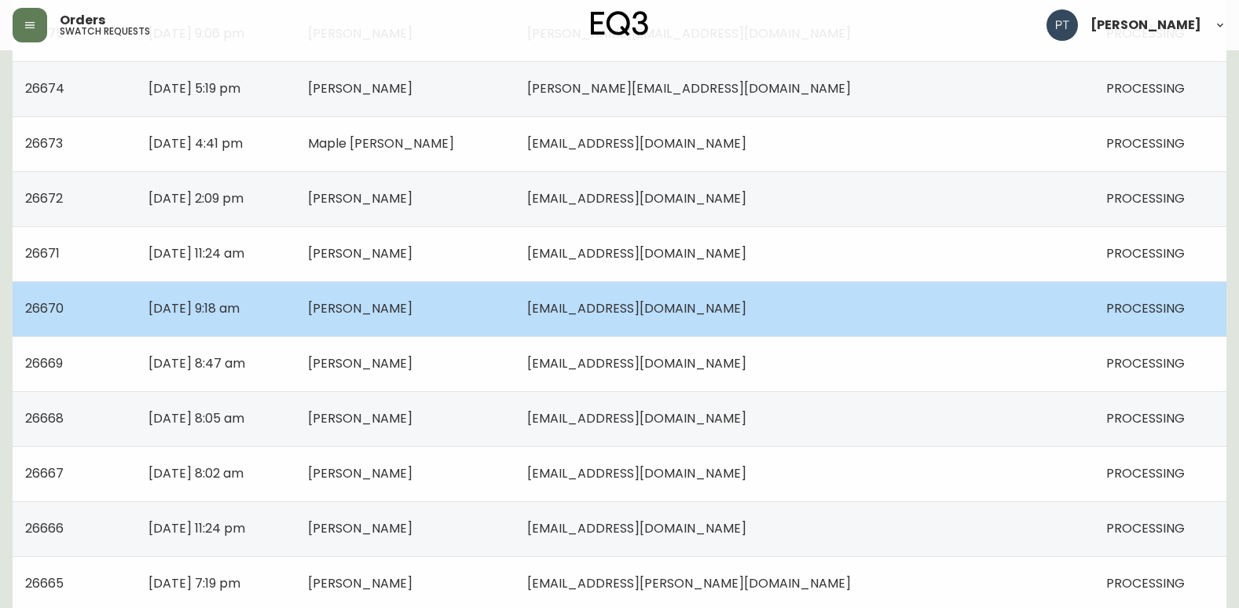
scroll to position [314, 0]
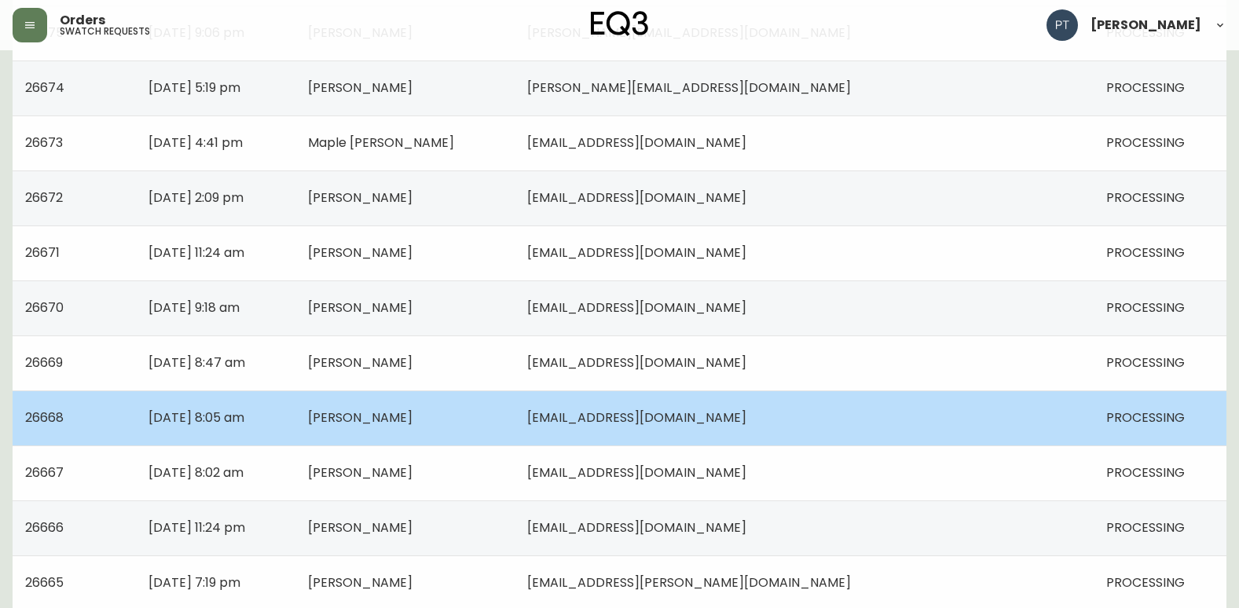
click at [295, 424] on td "[DATE] 8:05 am" at bounding box center [216, 418] width 160 height 55
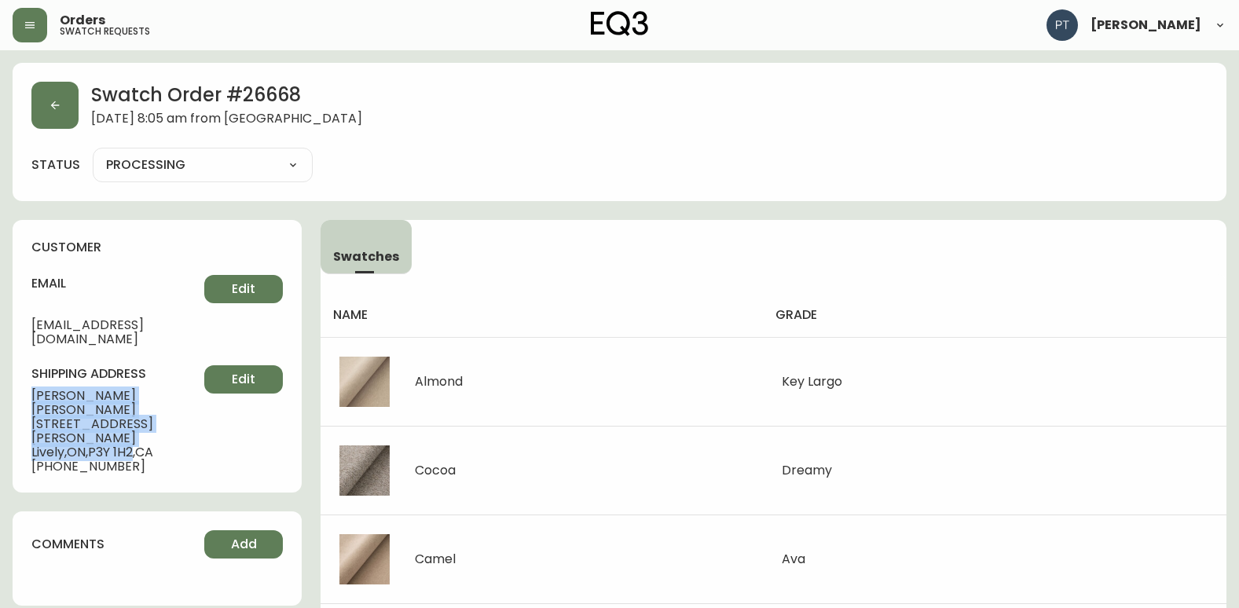
drag, startPoint x: 28, startPoint y: 378, endPoint x: 139, endPoint y: 405, distance: 114.2
click at [139, 405] on div "customer email [EMAIL_ADDRESS][DOMAIN_NAME] Edit shipping address [PERSON_NAME]…" at bounding box center [157, 356] width 289 height 273
click at [56, 115] on button "button" at bounding box center [54, 105] width 47 height 47
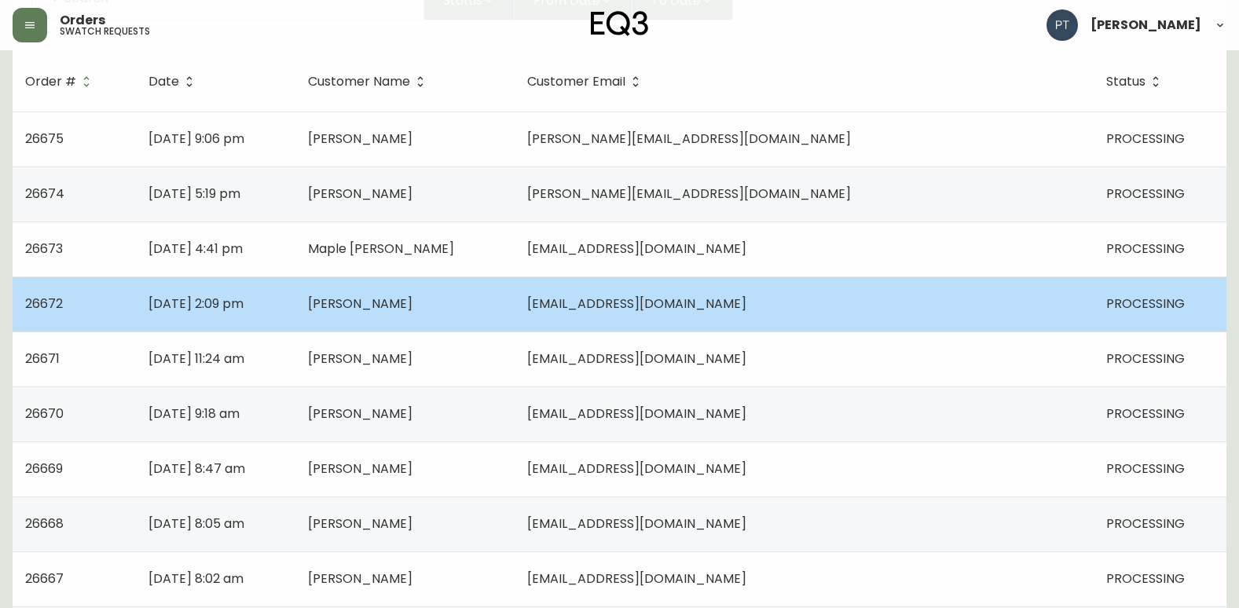
scroll to position [236, 0]
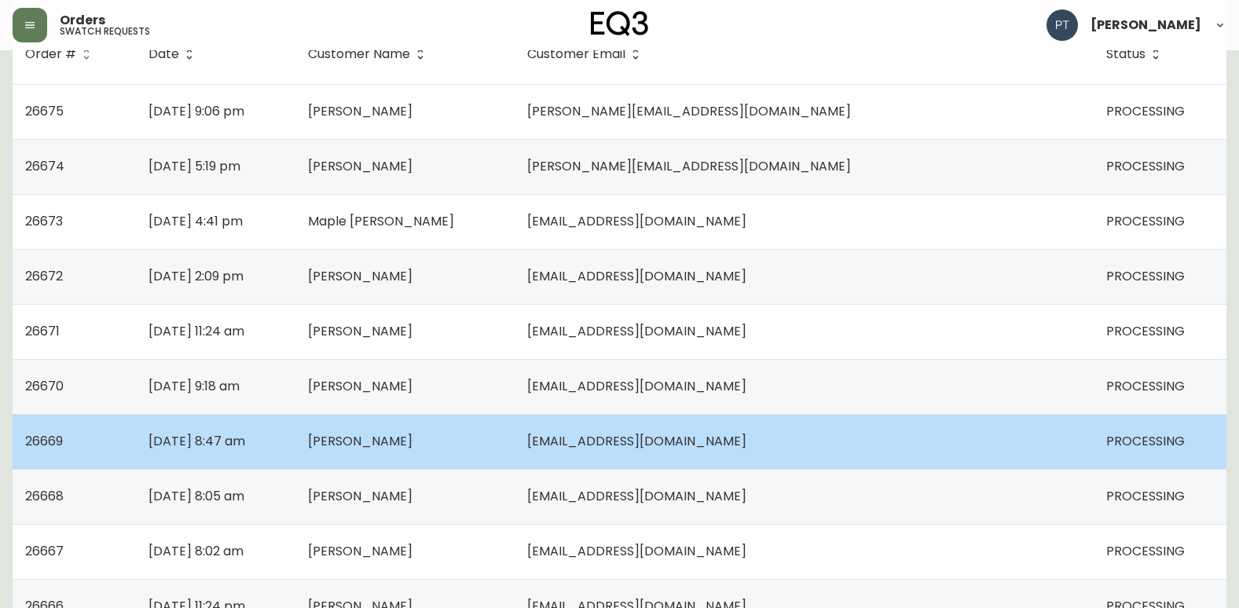
click at [295, 430] on td "[DATE] 8:47 am" at bounding box center [216, 441] width 160 height 55
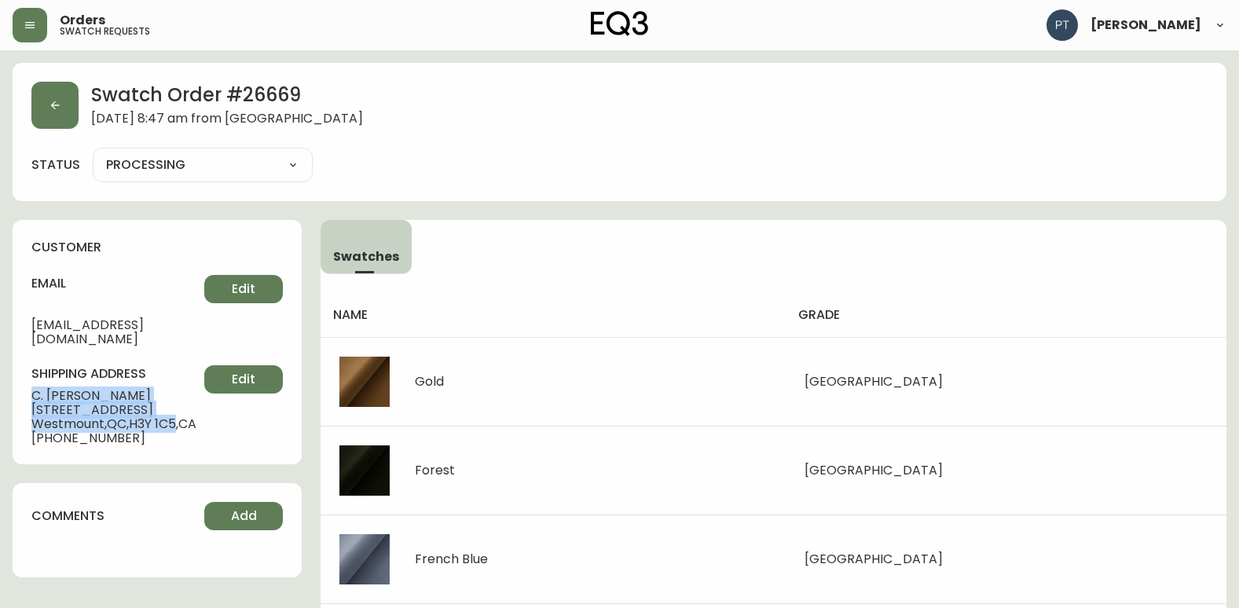
drag, startPoint x: 24, startPoint y: 376, endPoint x: 185, endPoint y: 411, distance: 165.7
click at [185, 411] on div "customer email [EMAIL_ADDRESS][DOMAIN_NAME] Edit shipping address [PERSON_NAME]…" at bounding box center [157, 342] width 289 height 244
click at [21, 90] on div "Swatch Order # 26669 [DATE] 8:47 am from [GEOGRAPHIC_DATA] status PROCESSING PR…" at bounding box center [620, 132] width 1214 height 138
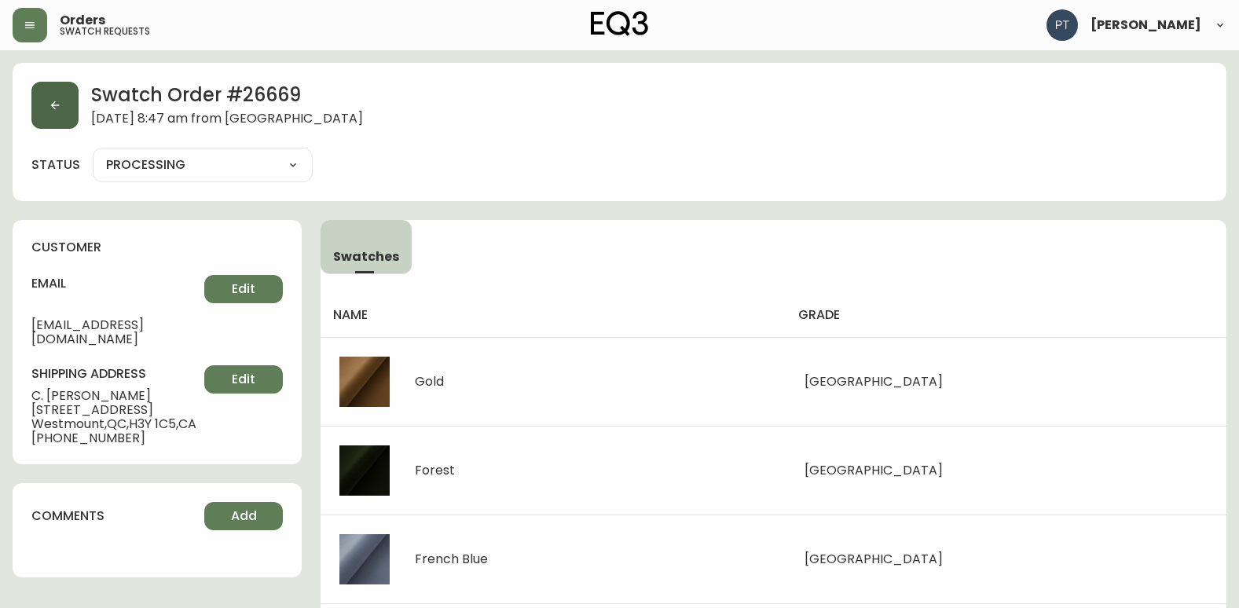
click at [60, 108] on icon "button" at bounding box center [55, 105] width 13 height 13
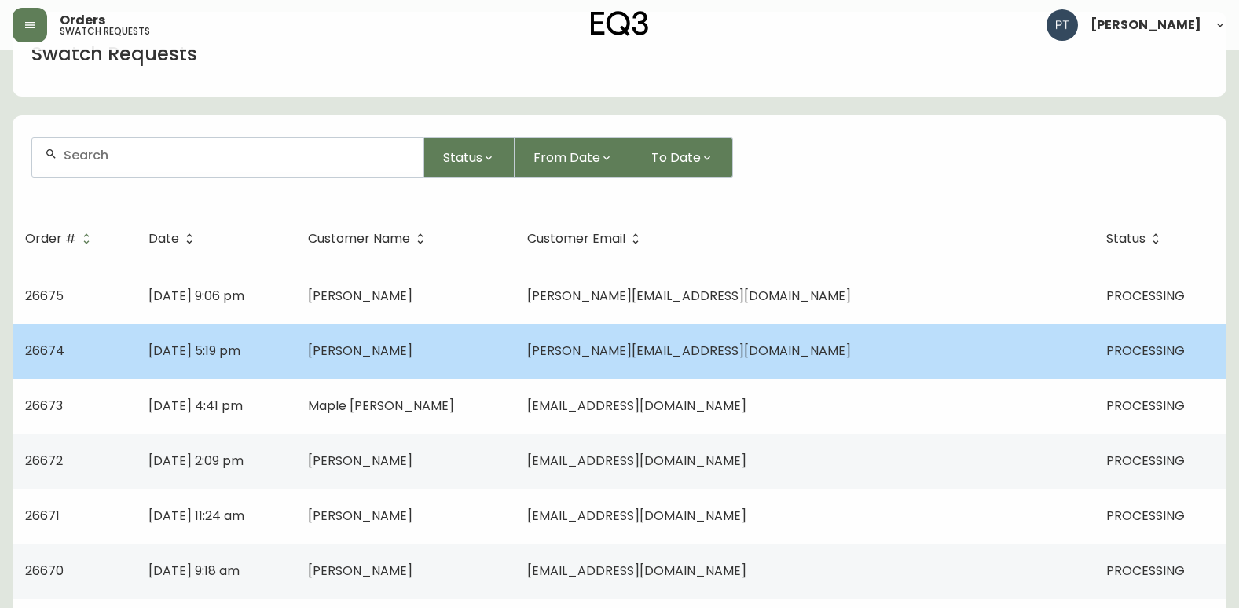
scroll to position [79, 0]
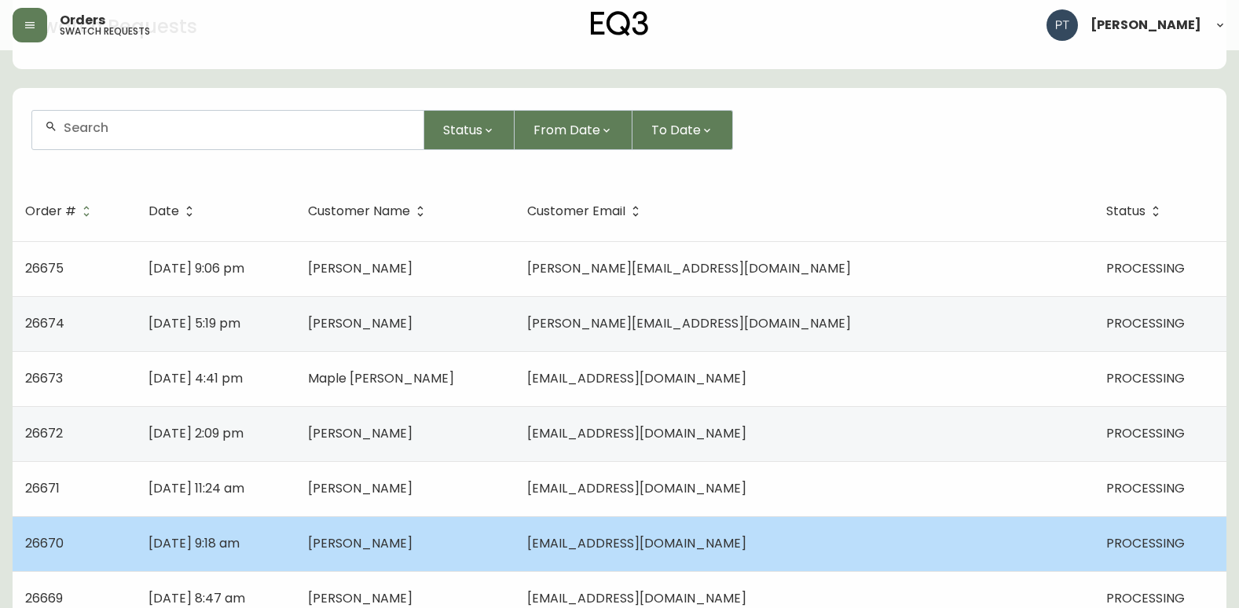
click at [515, 548] on td "[PERSON_NAME]" at bounding box center [404, 543] width 219 height 55
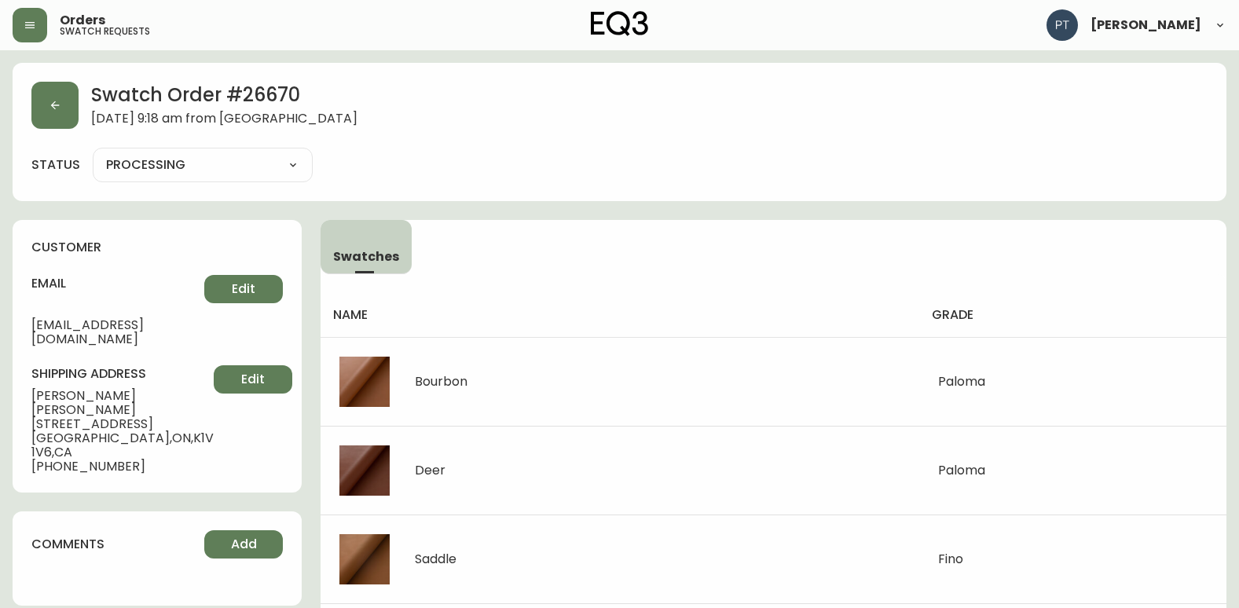
drag, startPoint x: 25, startPoint y: 370, endPoint x: 145, endPoint y: 411, distance: 127.0
click at [145, 411] on div "customer email [EMAIL_ADDRESS][DOMAIN_NAME] Edit shipping address [PERSON_NAME]…" at bounding box center [157, 356] width 289 height 273
drag, startPoint x: 145, startPoint y: 411, endPoint x: 227, endPoint y: 440, distance: 86.7
click at [237, 442] on div "shipping address [PERSON_NAME] [STREET_ADDRESS] [PHONE_NUMBER] Edit" at bounding box center [156, 419] width 251 height 108
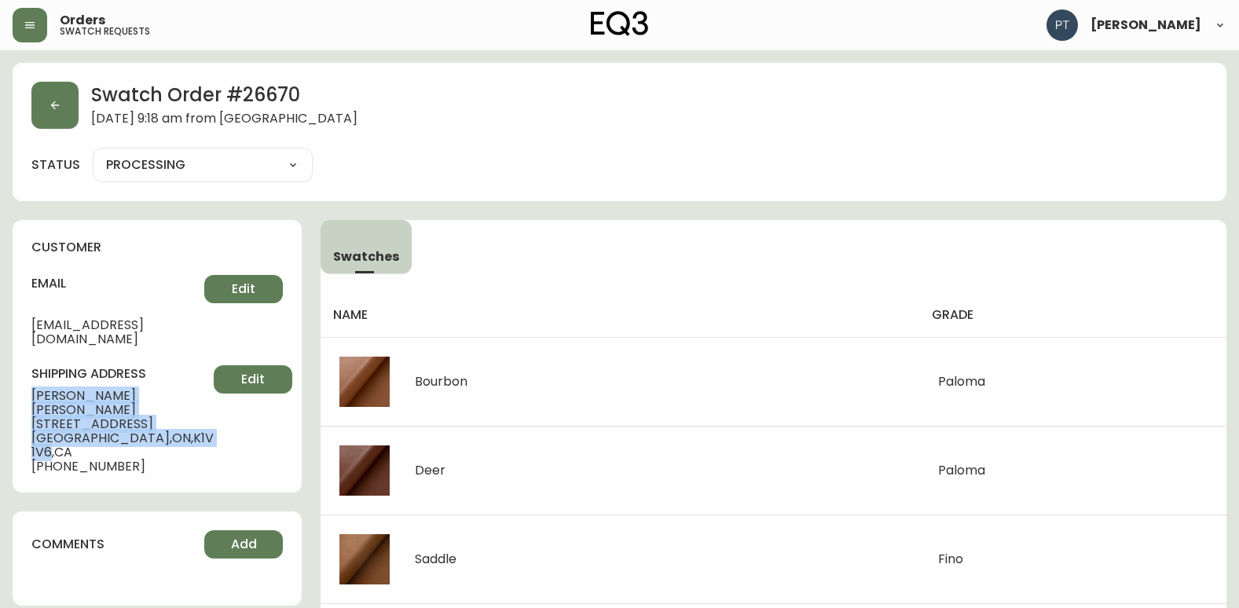
drag, startPoint x: 31, startPoint y: 382, endPoint x: 150, endPoint y: 420, distance: 124.7
click at [150, 420] on div "shipping address [PERSON_NAME] [STREET_ADDRESS] [PHONE_NUMBER] Edit" at bounding box center [156, 419] width 251 height 108
click at [65, 108] on button "button" at bounding box center [54, 105] width 47 height 47
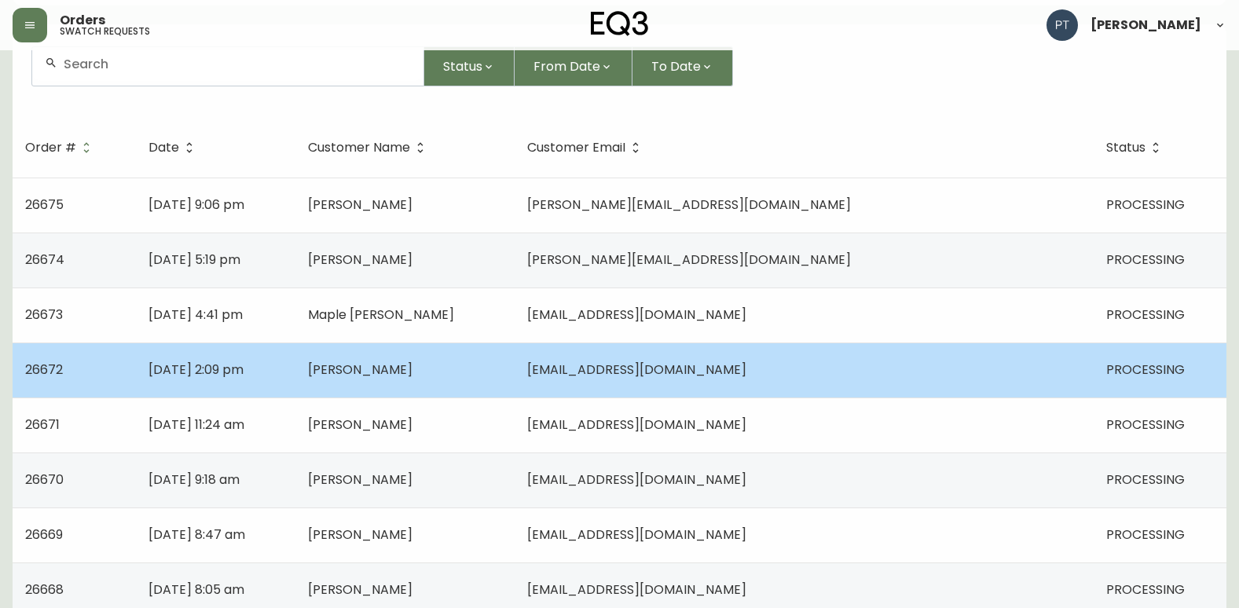
scroll to position [157, 0]
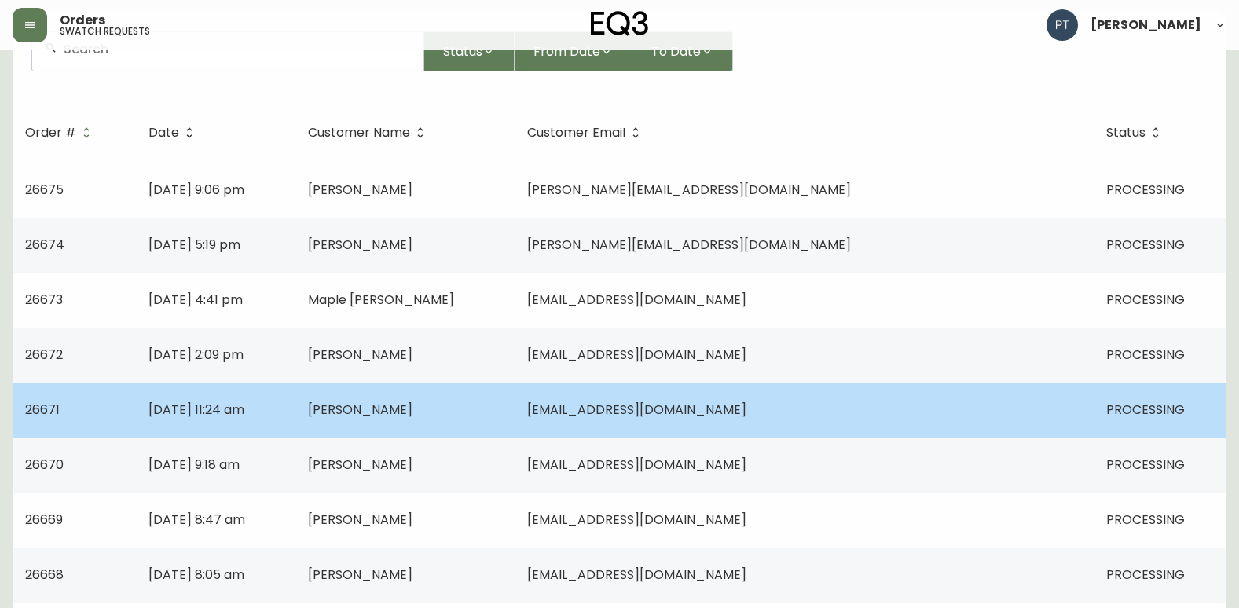
click at [295, 405] on td "[DATE] 11:24 am" at bounding box center [216, 410] width 160 height 55
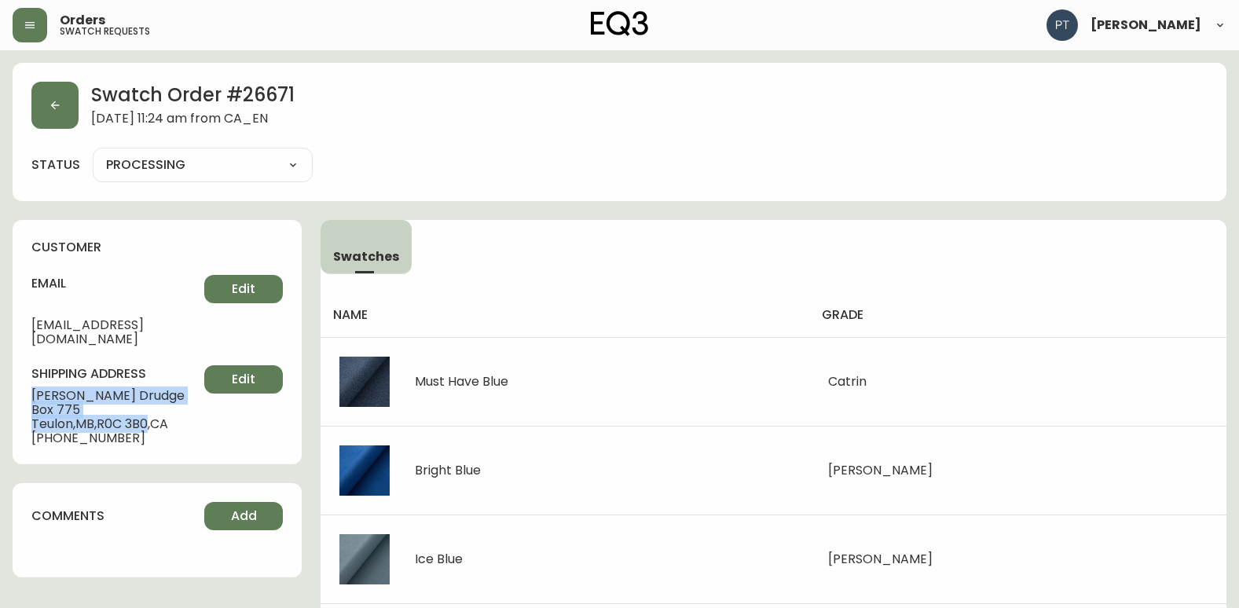
drag, startPoint x: 27, startPoint y: 377, endPoint x: 152, endPoint y: 406, distance: 128.3
click at [152, 406] on div "customer email [EMAIL_ADDRESS][DOMAIN_NAME] Edit shipping address Diana [STREET…" at bounding box center [157, 342] width 289 height 244
click at [55, 94] on button "button" at bounding box center [54, 105] width 47 height 47
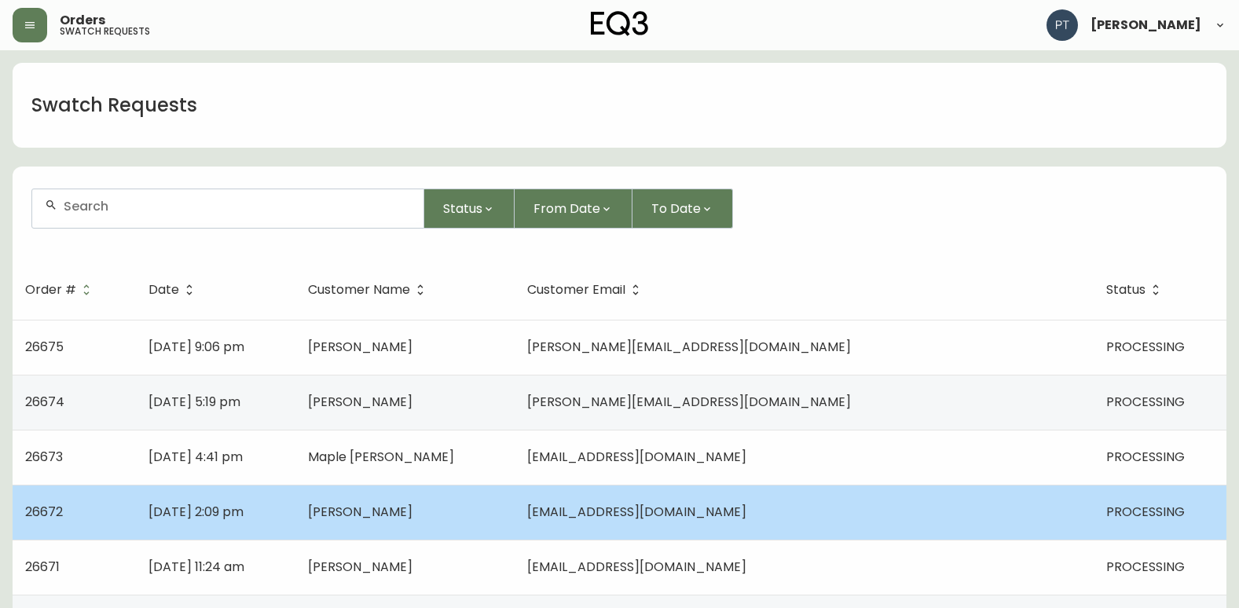
click at [461, 498] on td "[PERSON_NAME]" at bounding box center [404, 512] width 219 height 55
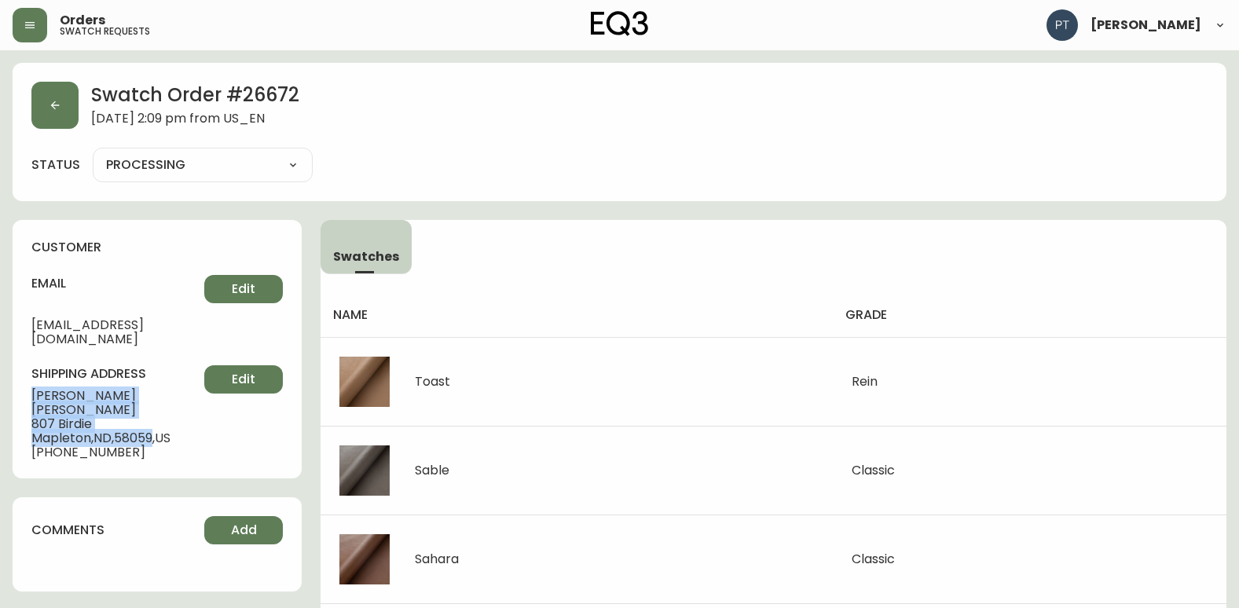
drag, startPoint x: 33, startPoint y: 382, endPoint x: 160, endPoint y: 405, distance: 128.7
click at [160, 405] on div "shipping address [PERSON_NAME] [STREET_ADDRESS][PERSON_NAME] [PHONE_NUMBER] Edit" at bounding box center [156, 412] width 251 height 94
click at [48, 89] on button "button" at bounding box center [54, 105] width 47 height 47
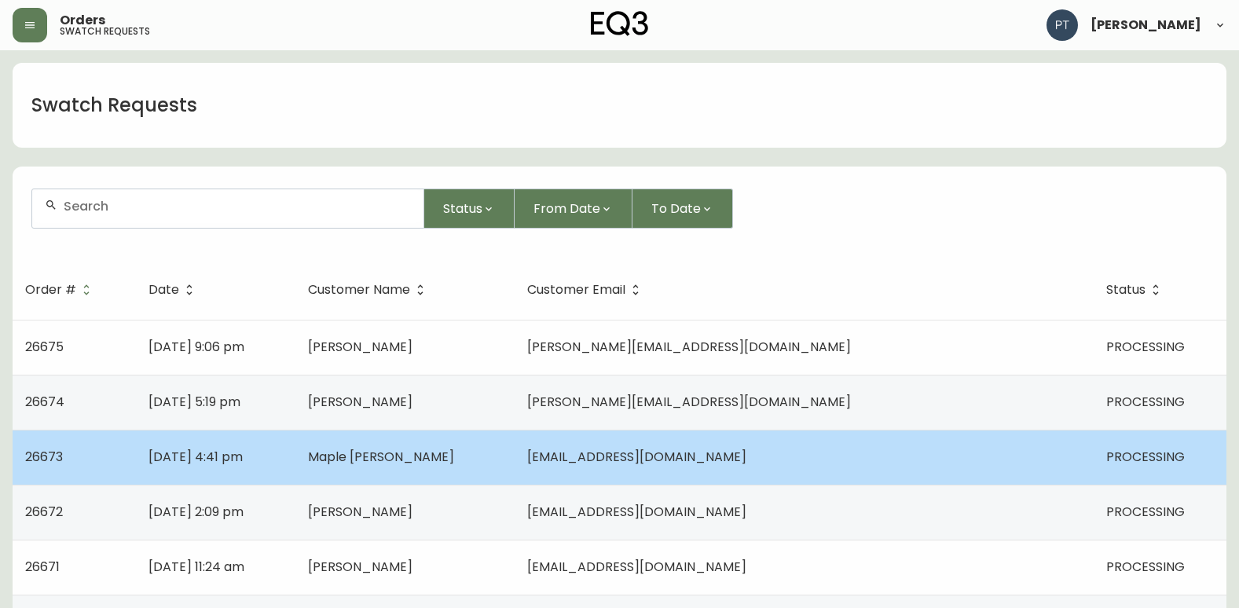
click at [295, 462] on td "[DATE] 4:41 pm" at bounding box center [216, 457] width 160 height 55
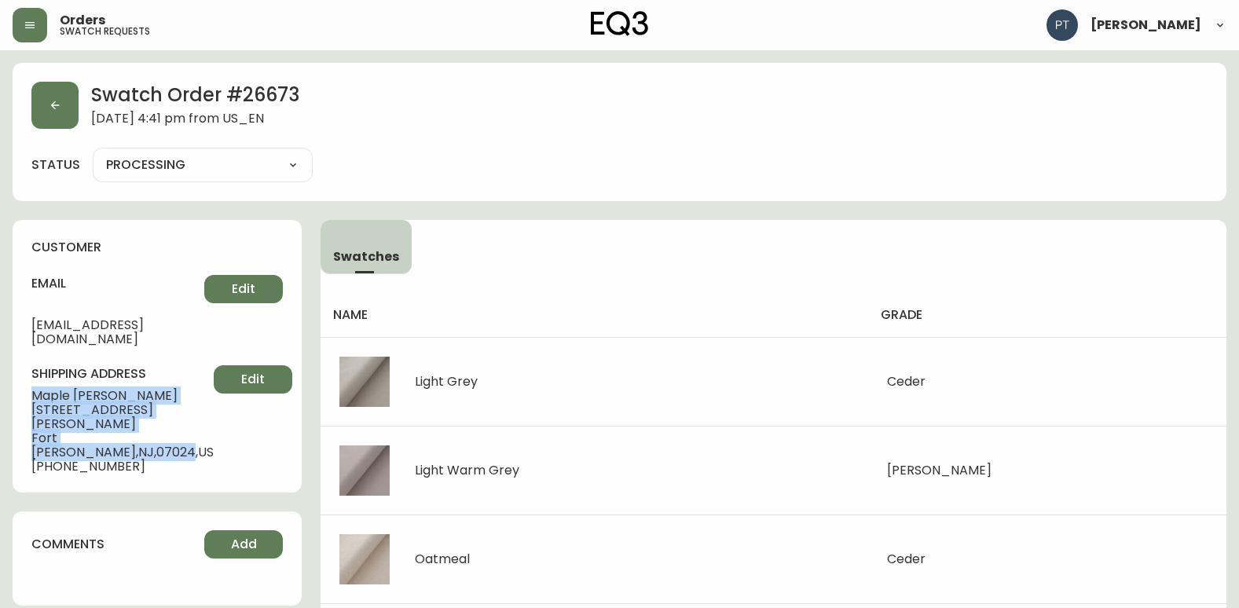
drag, startPoint x: 31, startPoint y: 383, endPoint x: 144, endPoint y: 409, distance: 115.1
click at [144, 409] on div "shipping address Maple [PERSON_NAME] [STREET_ADDRESS][PERSON_NAME][PERSON_NAME]…" at bounding box center [156, 419] width 251 height 108
click at [68, 95] on button "button" at bounding box center [54, 105] width 47 height 47
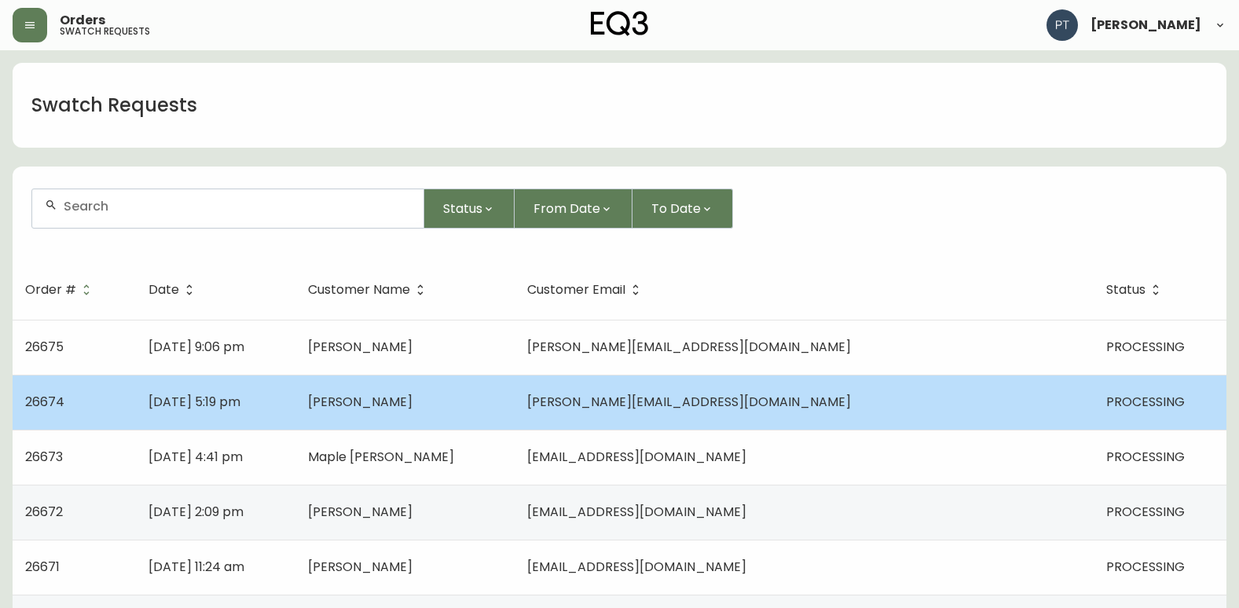
click at [515, 419] on td "[PERSON_NAME]" at bounding box center [404, 402] width 219 height 55
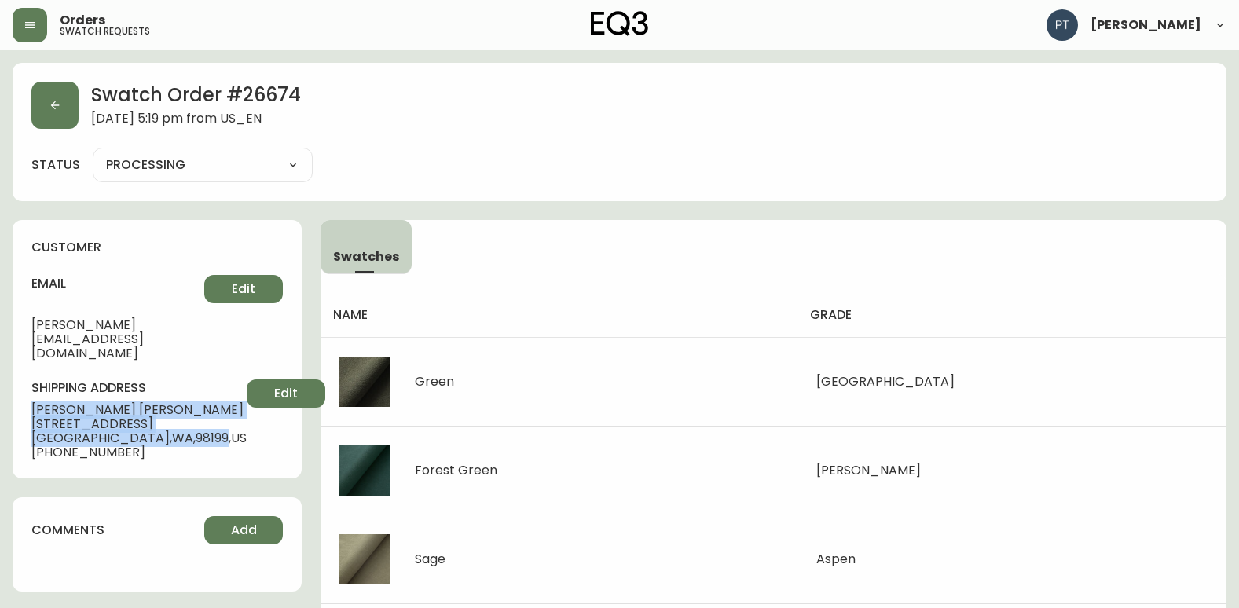
drag, startPoint x: 23, startPoint y: 377, endPoint x: 141, endPoint y: 402, distance: 120.4
click at [141, 402] on div "customer email [PERSON_NAME][EMAIL_ADDRESS][DOMAIN_NAME] Edit shipping address …" at bounding box center [157, 349] width 289 height 259
click at [65, 116] on button "button" at bounding box center [54, 105] width 47 height 47
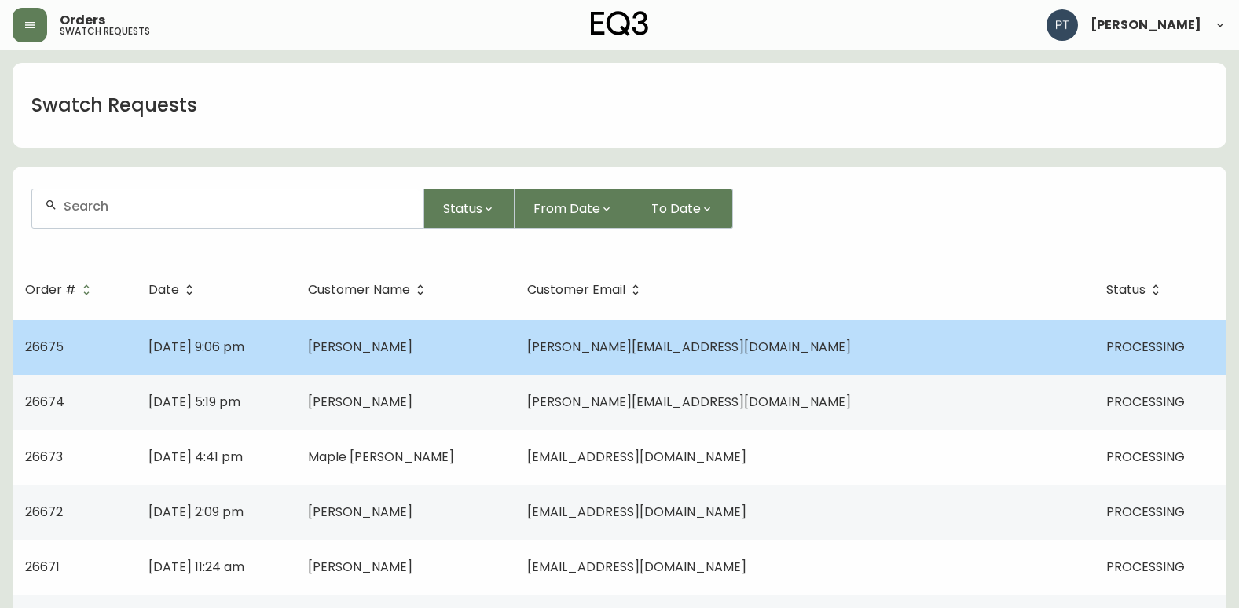
click at [295, 348] on td "[DATE] 9:06 pm" at bounding box center [216, 347] width 160 height 55
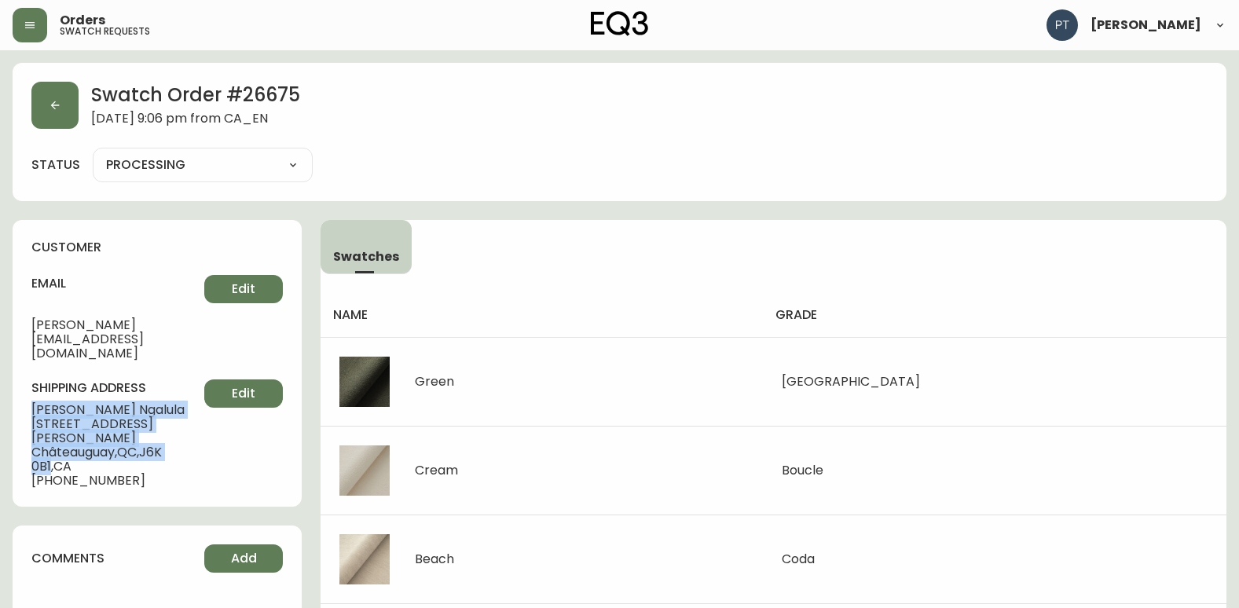
drag, startPoint x: 27, startPoint y: 376, endPoint x: 195, endPoint y: 405, distance: 170.8
click at [195, 405] on div "customer email [PERSON_NAME][EMAIL_ADDRESS][DOMAIN_NAME] Edit shipping address …" at bounding box center [157, 363] width 289 height 287
click at [35, 108] on button "button" at bounding box center [54, 105] width 47 height 47
